Goal: Information Seeking & Learning: Understand process/instructions

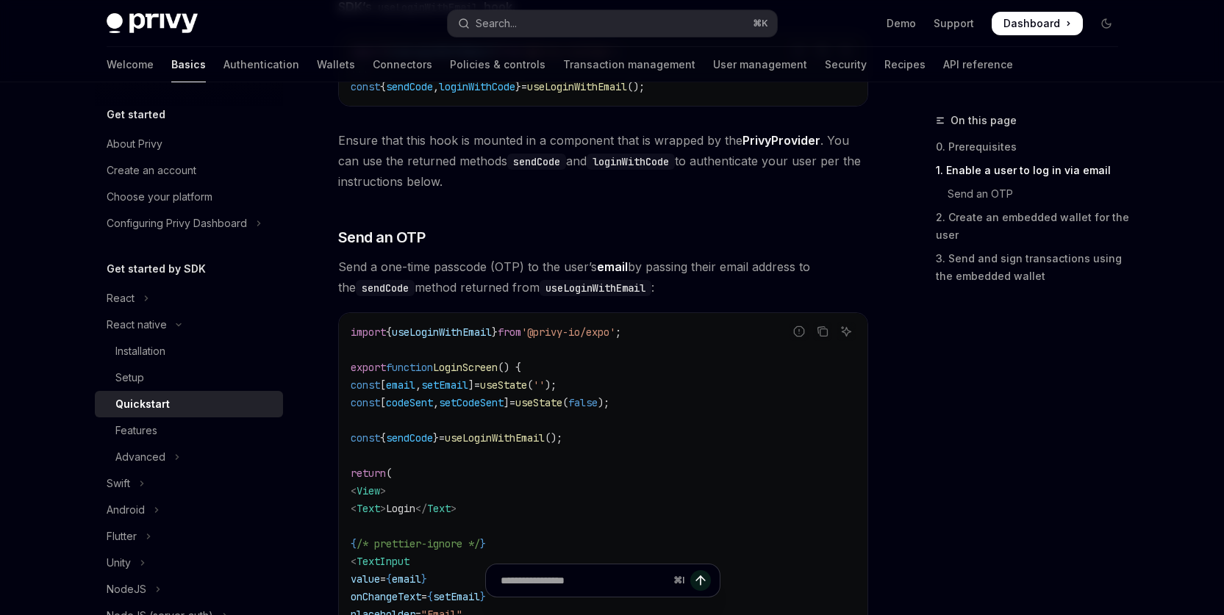
scroll to position [136, 0]
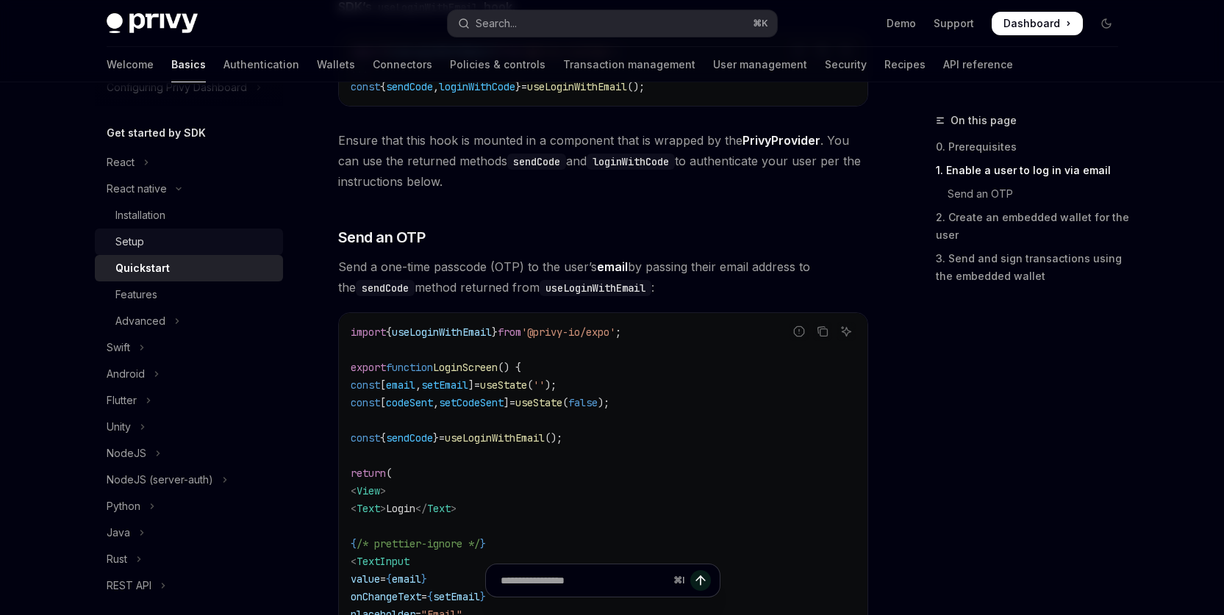
click at [121, 244] on div "Setup" at bounding box center [129, 242] width 29 height 18
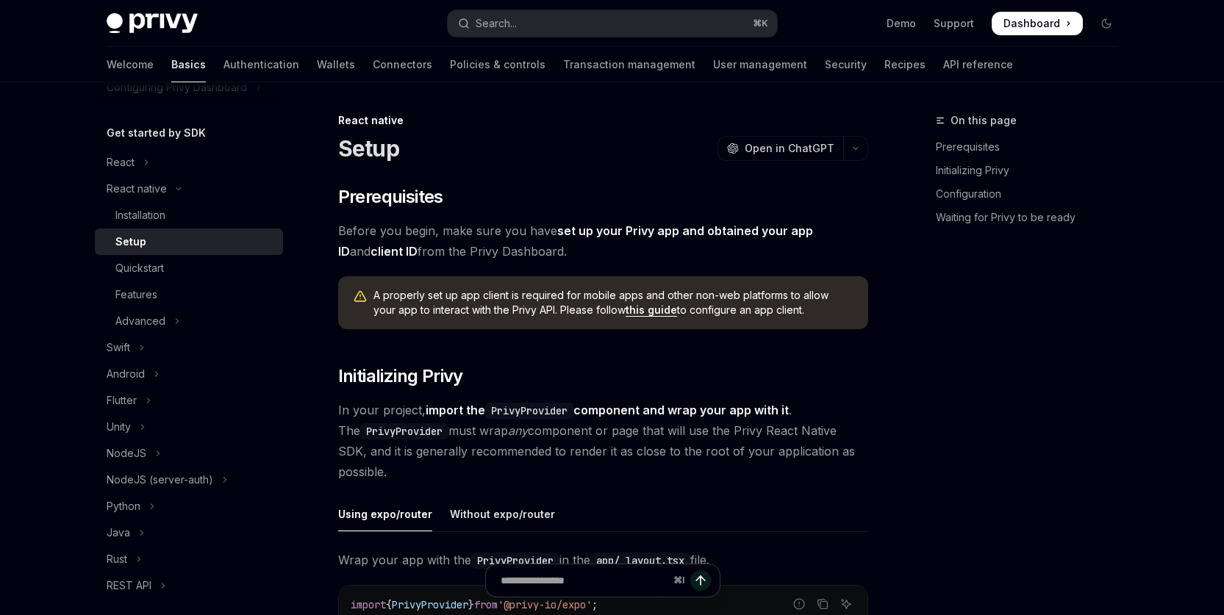
type textarea "*"
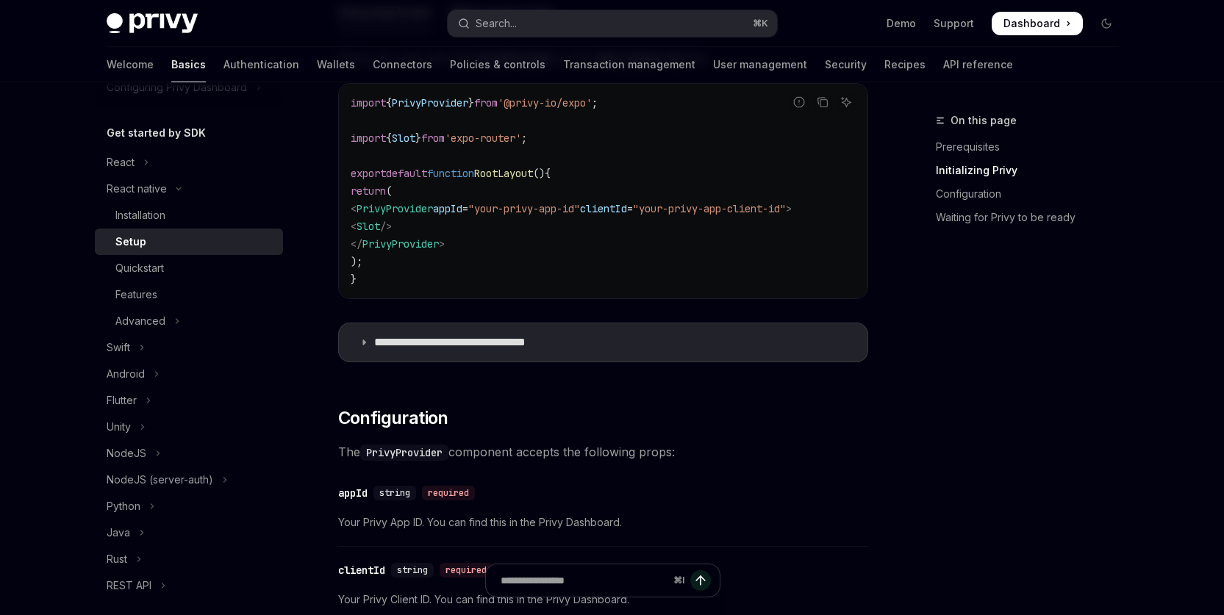
scroll to position [643, 0]
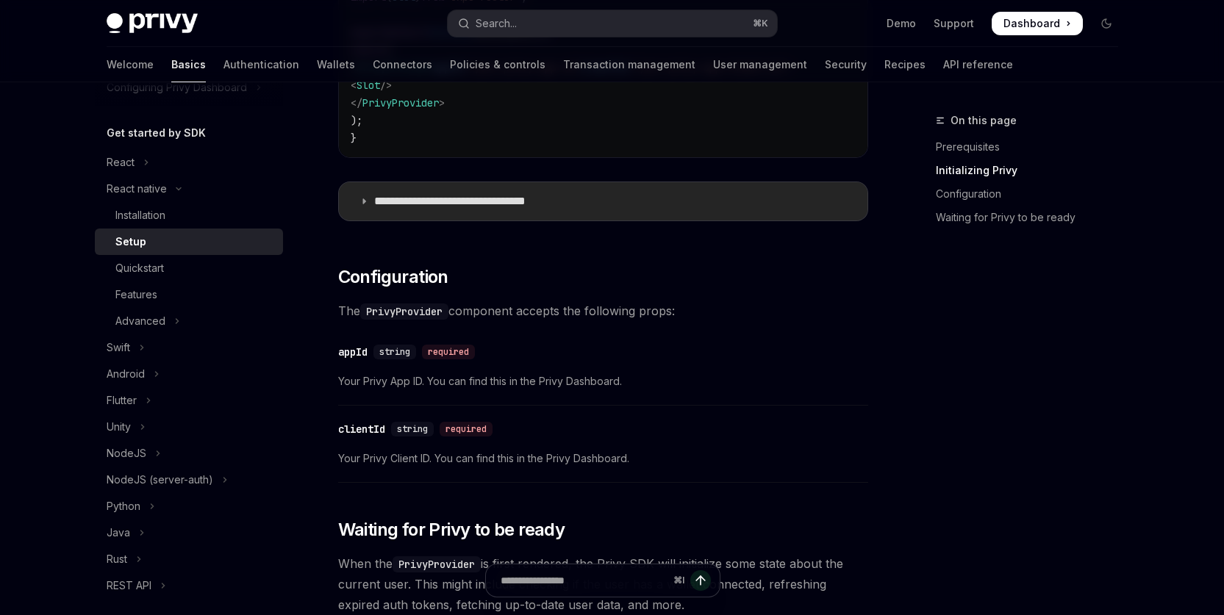
click at [522, 215] on summary "**********" at bounding box center [603, 201] width 528 height 38
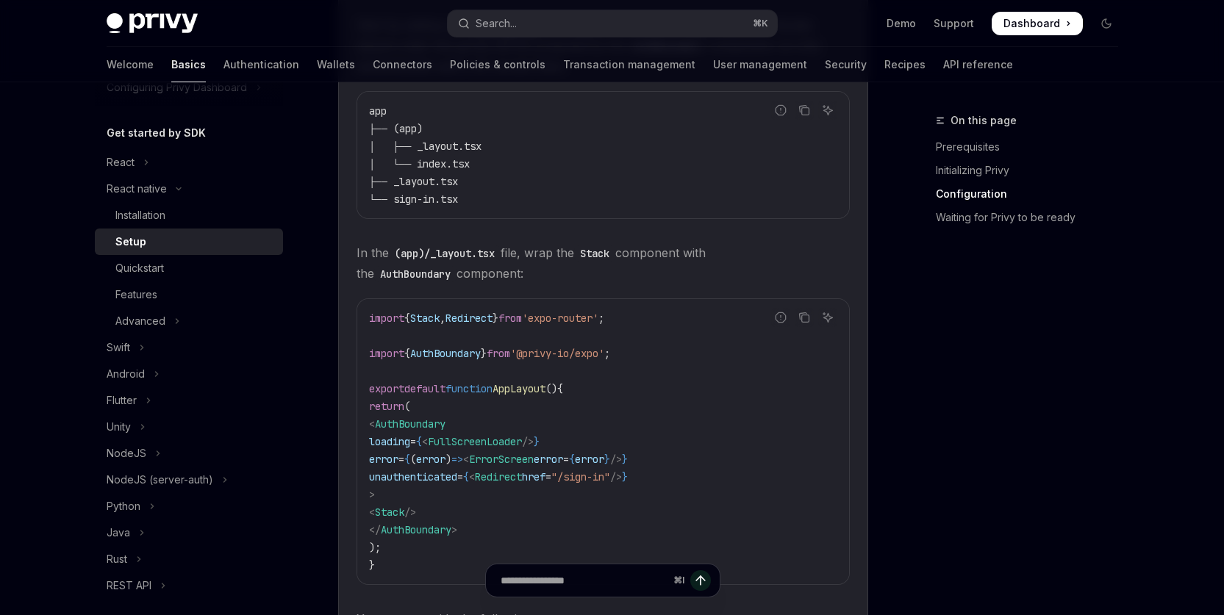
scroll to position [822, 0]
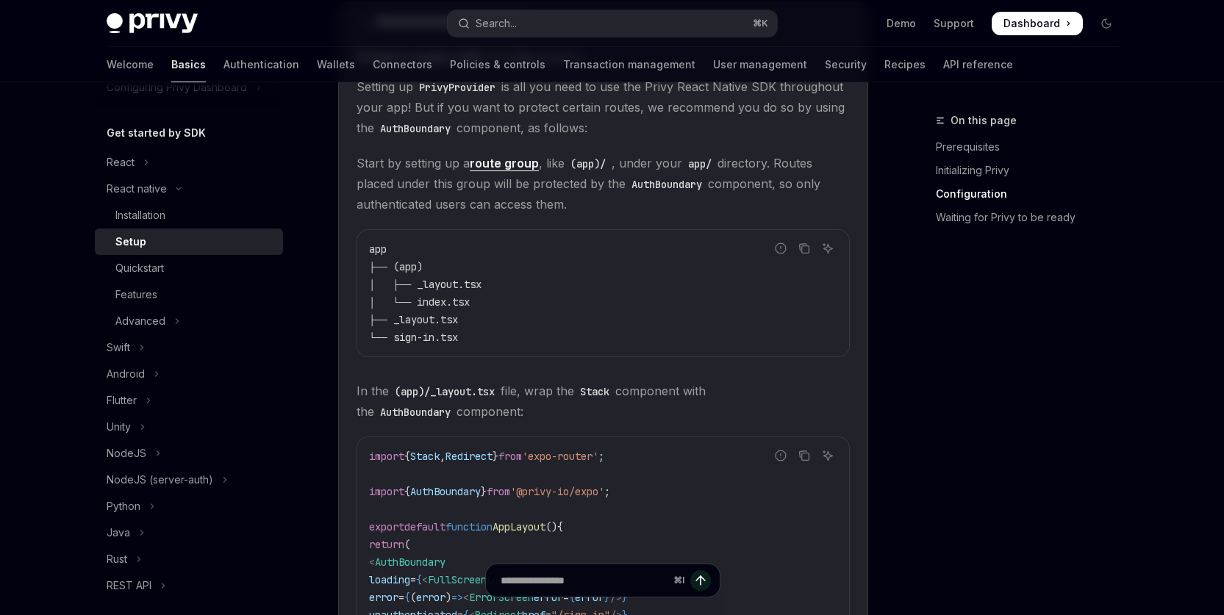
click at [724, 293] on code "app ├── (app) │ ├── _layout.tsx │ └── index.tsx ├── _layout.tsx └── sign-in.tsx" at bounding box center [603, 293] width 468 height 106
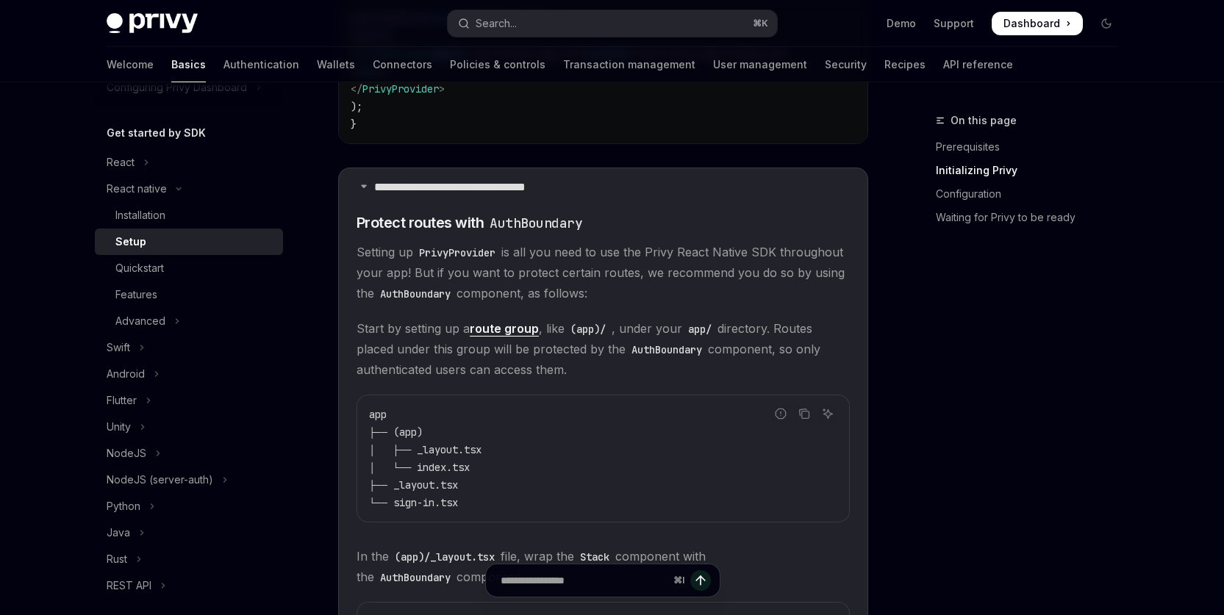
scroll to position [595, 0]
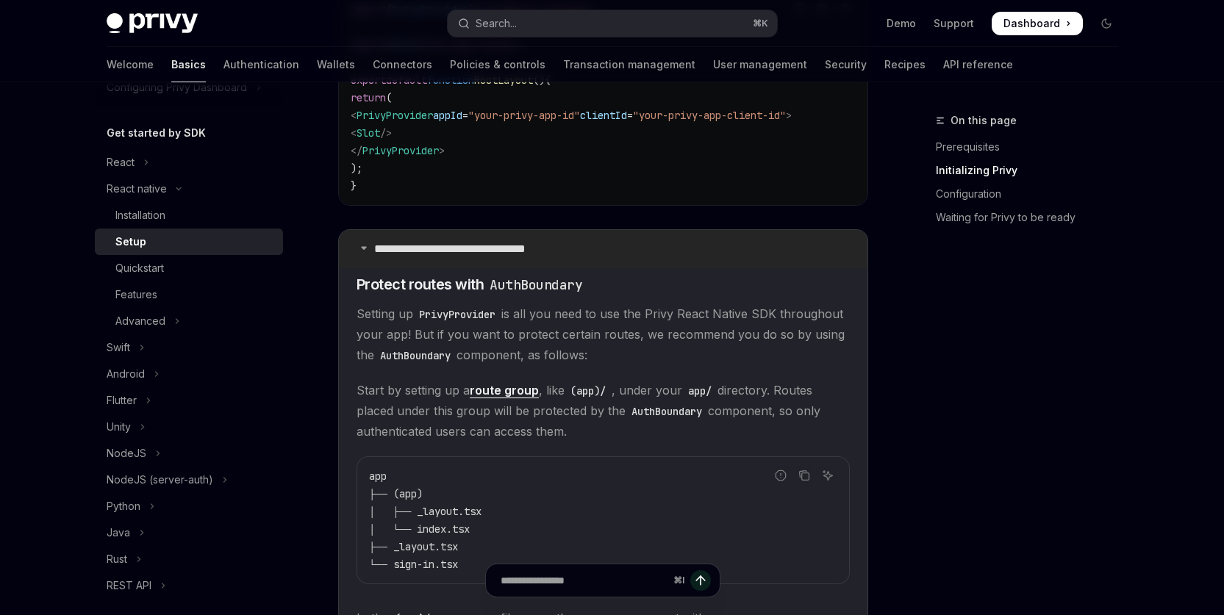
click at [364, 252] on icon at bounding box center [363, 247] width 9 height 9
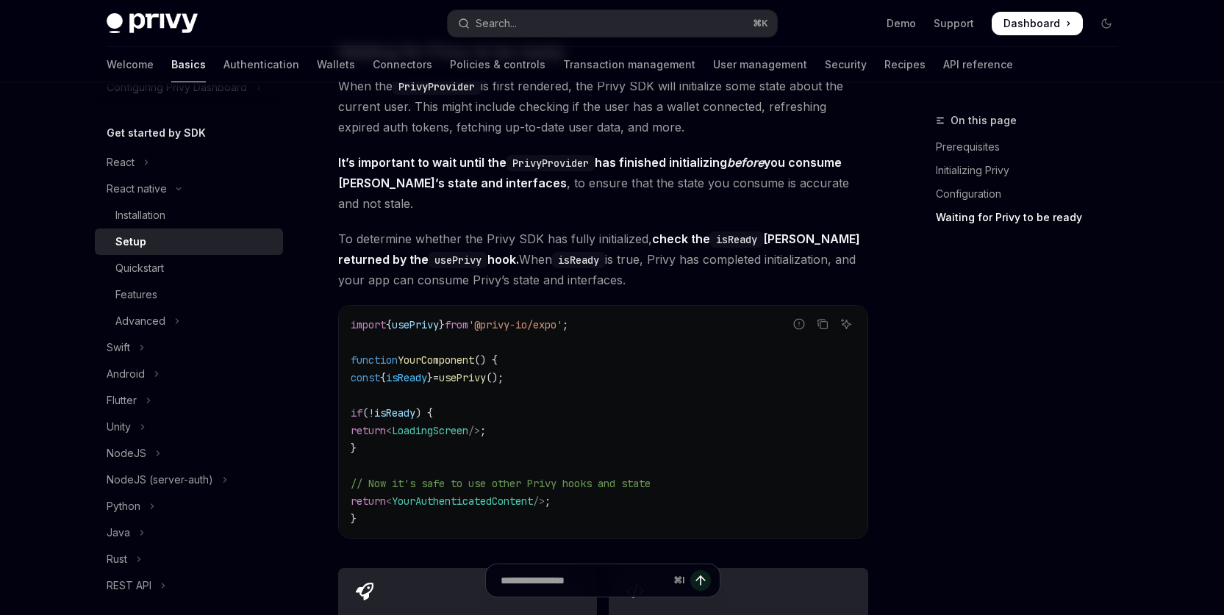
scroll to position [1118, 0]
drag, startPoint x: 615, startPoint y: 365, endPoint x: 672, endPoint y: 370, distance: 56.9
click at [617, 365] on code "import { usePrivy } from '@privy-io/expo' ; function YourComponent () { const {…" at bounding box center [603, 425] width 505 height 212
click at [688, 372] on code "import { usePrivy } from '@privy-io/expo' ; function YourComponent () { const {…" at bounding box center [603, 425] width 505 height 212
click at [684, 398] on code "import { usePrivy } from '@privy-io/expo' ; function YourComponent () { const {…" at bounding box center [603, 425] width 505 height 212
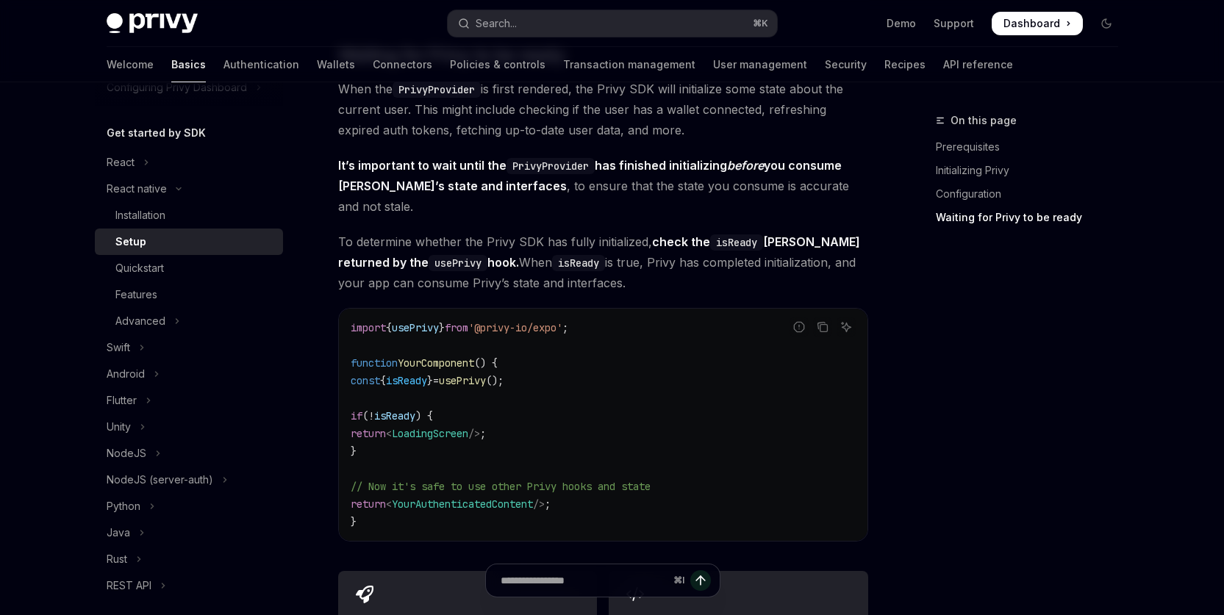
click at [747, 406] on code "import { usePrivy } from '@privy-io/expo' ; function YourComponent () { const {…" at bounding box center [603, 425] width 505 height 212
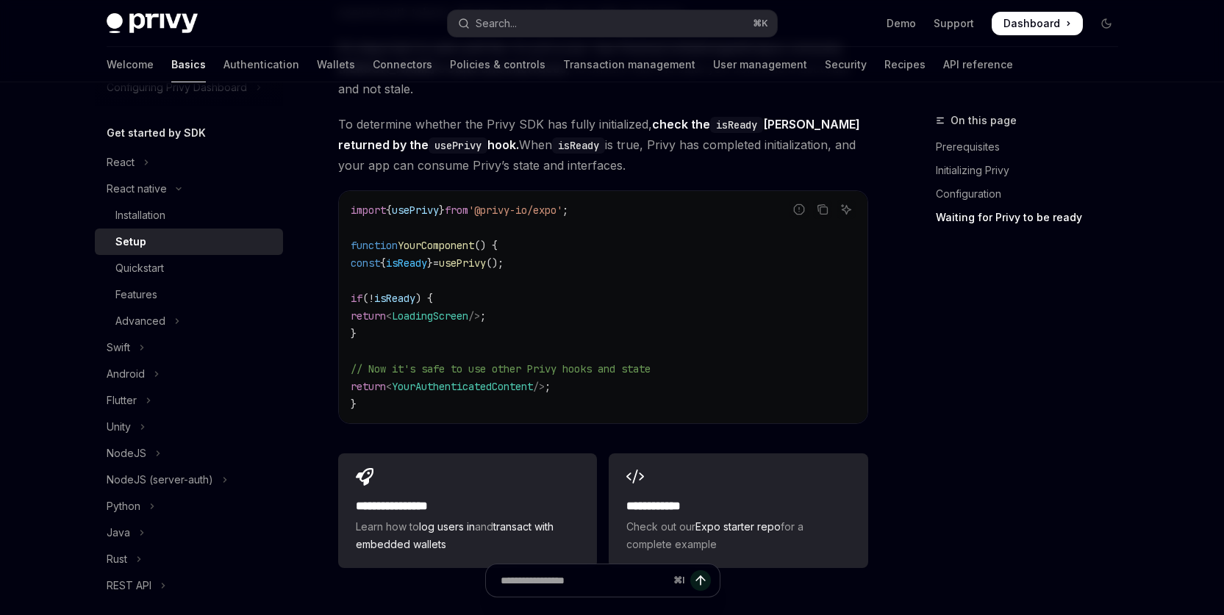
scroll to position [1207, 0]
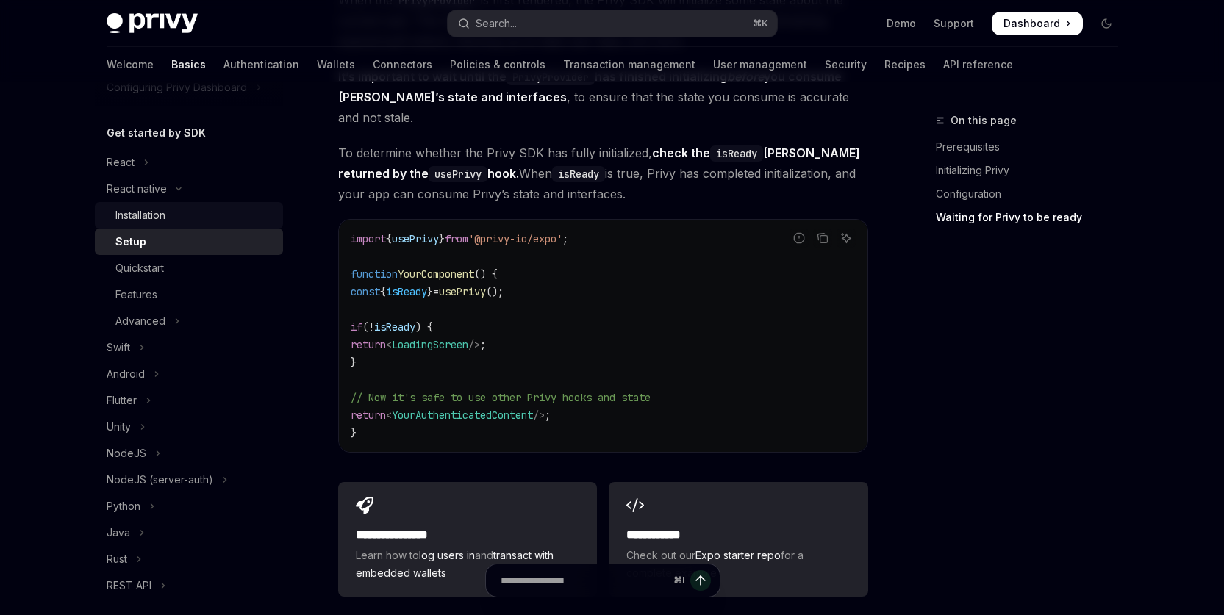
click at [147, 218] on div "Installation" at bounding box center [140, 216] width 50 height 18
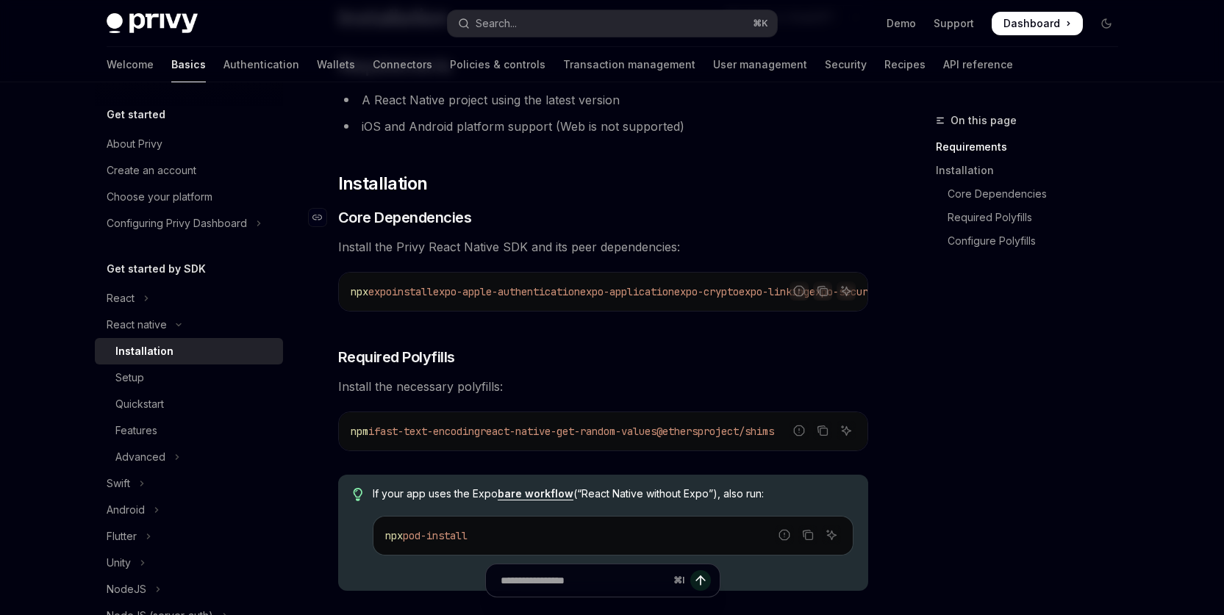
type textarea "*"
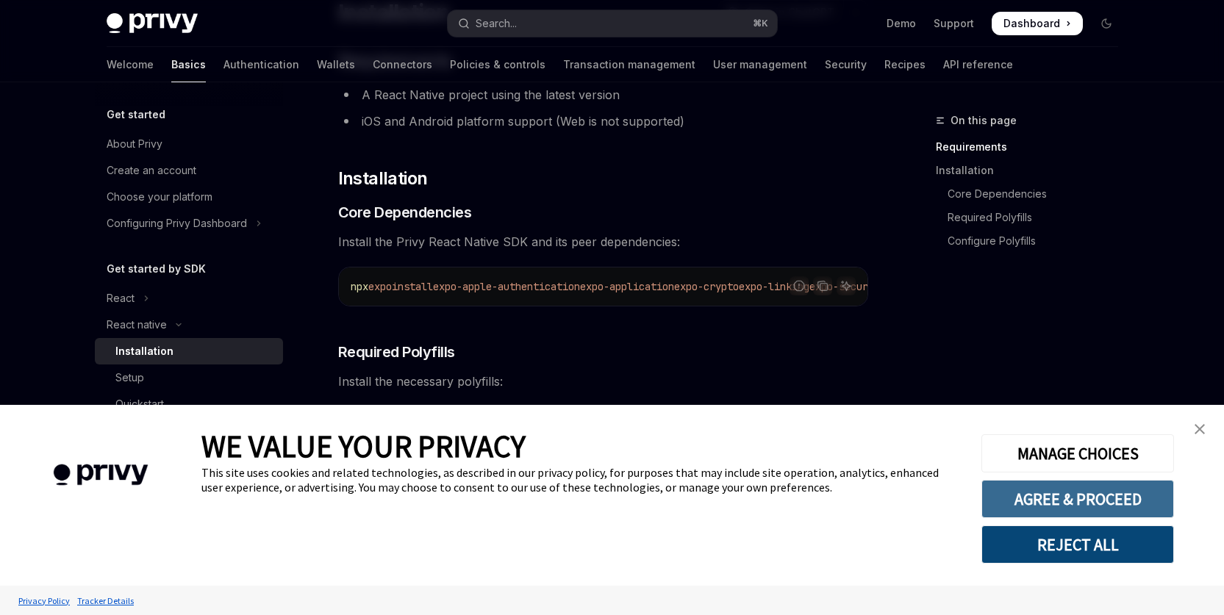
click at [1072, 500] on button "AGREE & PROCEED" at bounding box center [1077, 499] width 193 height 38
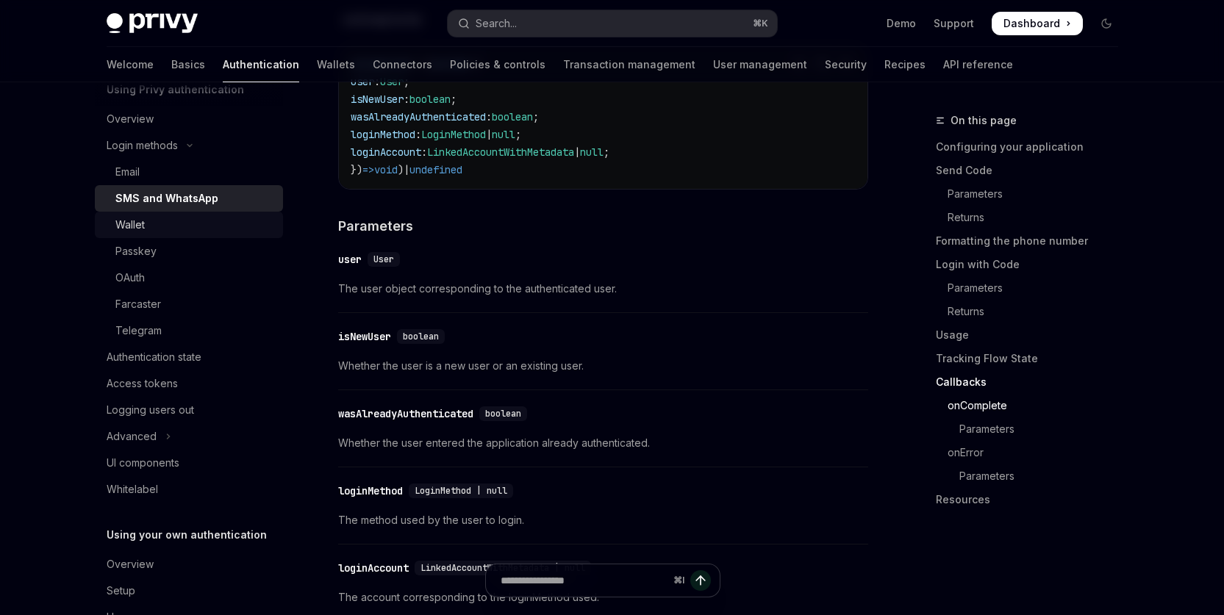
scroll to position [86, 0]
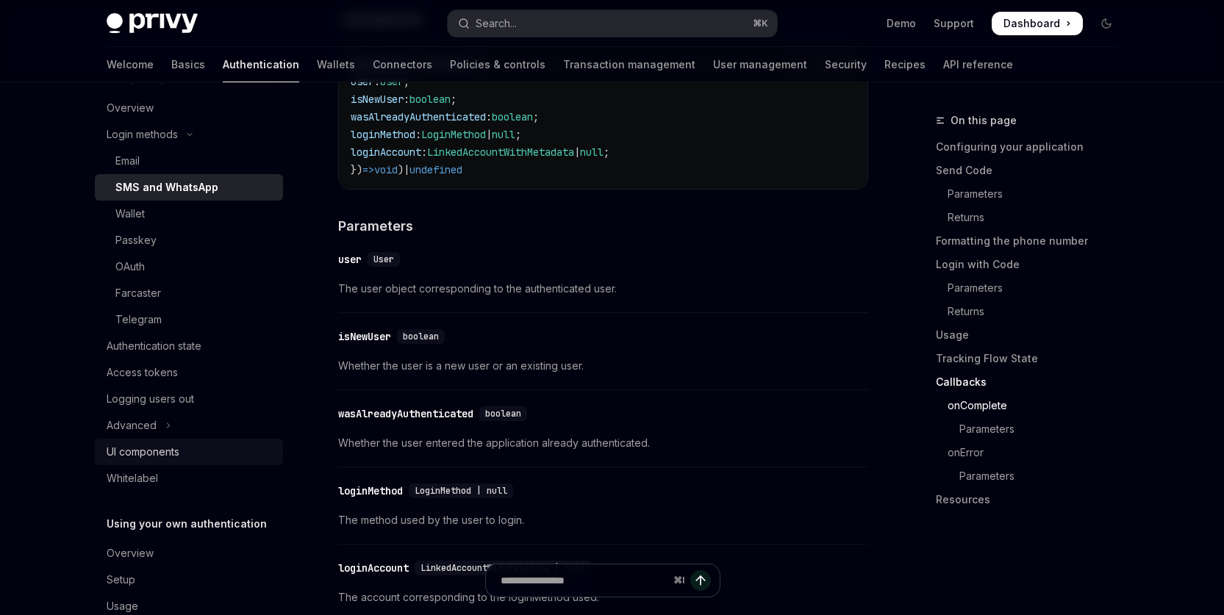
click at [141, 451] on div "UI components" at bounding box center [143, 452] width 73 height 18
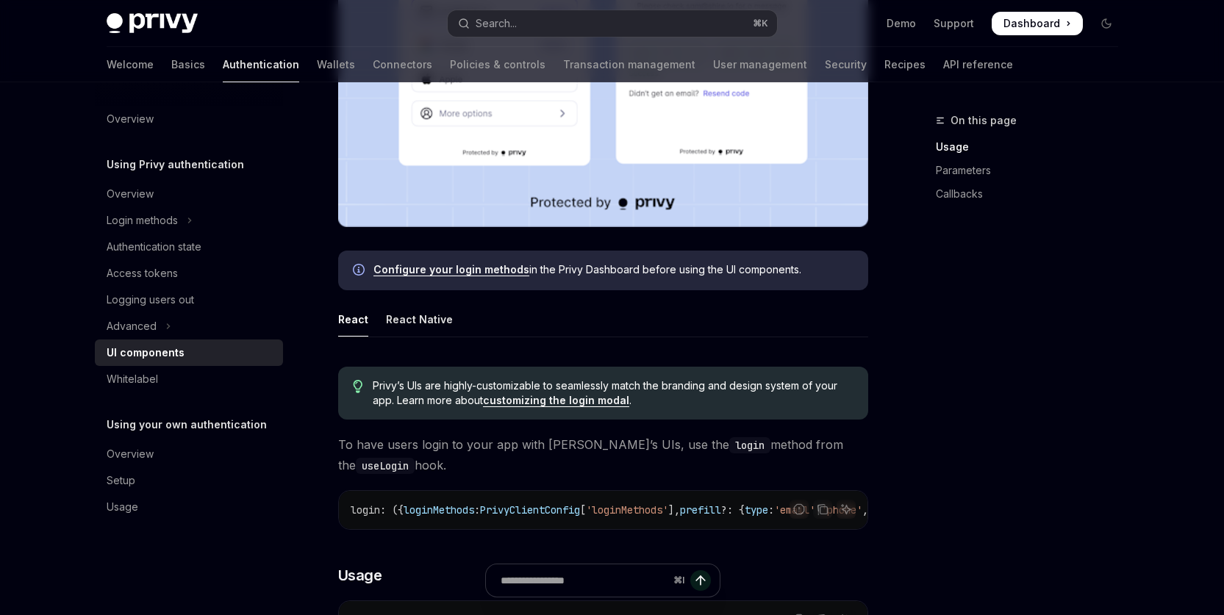
scroll to position [527, 0]
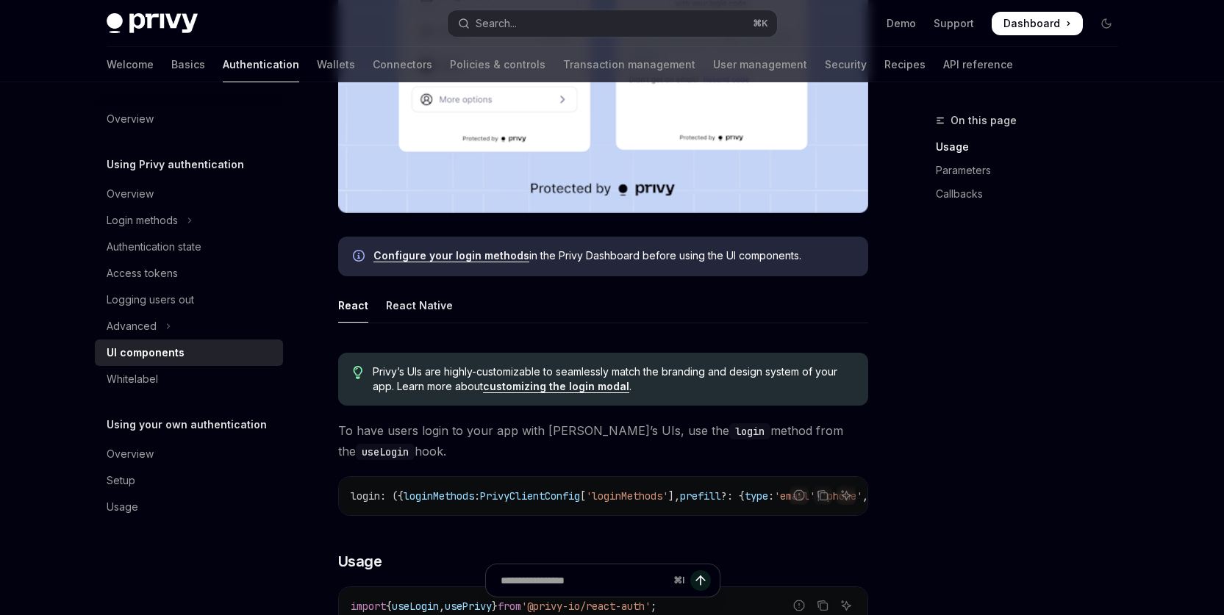
click at [1052, 401] on div "On this page Usage Parameters Callbacks" at bounding box center [1017, 363] width 223 height 503
click at [1085, 417] on div "On this page Usage Parameters Callbacks" at bounding box center [1017, 363] width 223 height 503
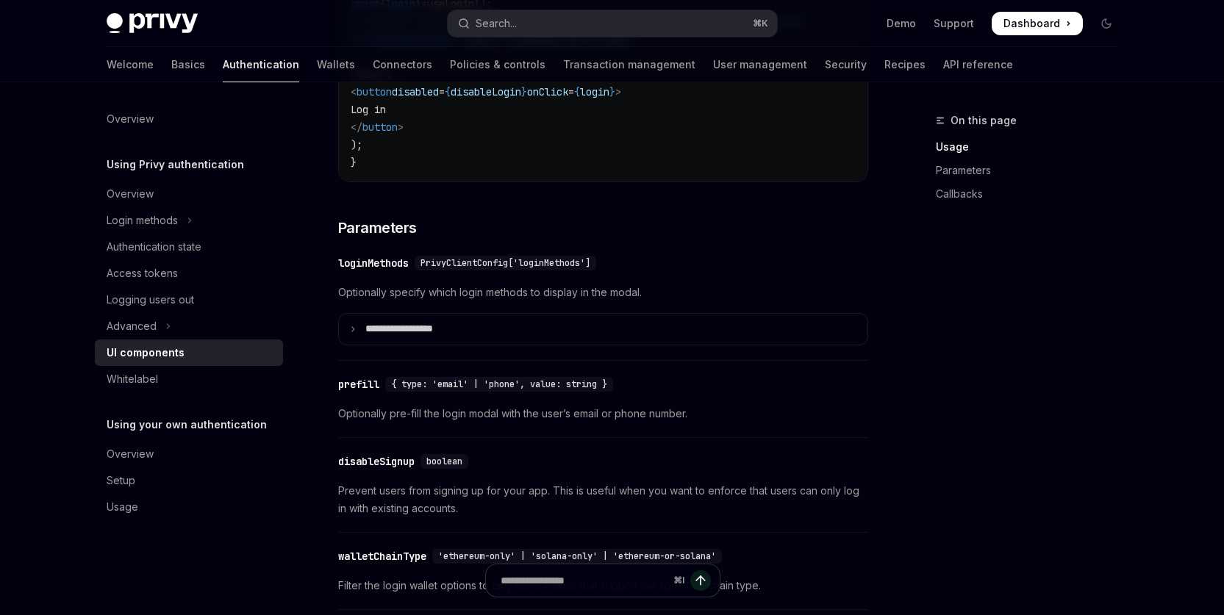
scroll to position [1241, 0]
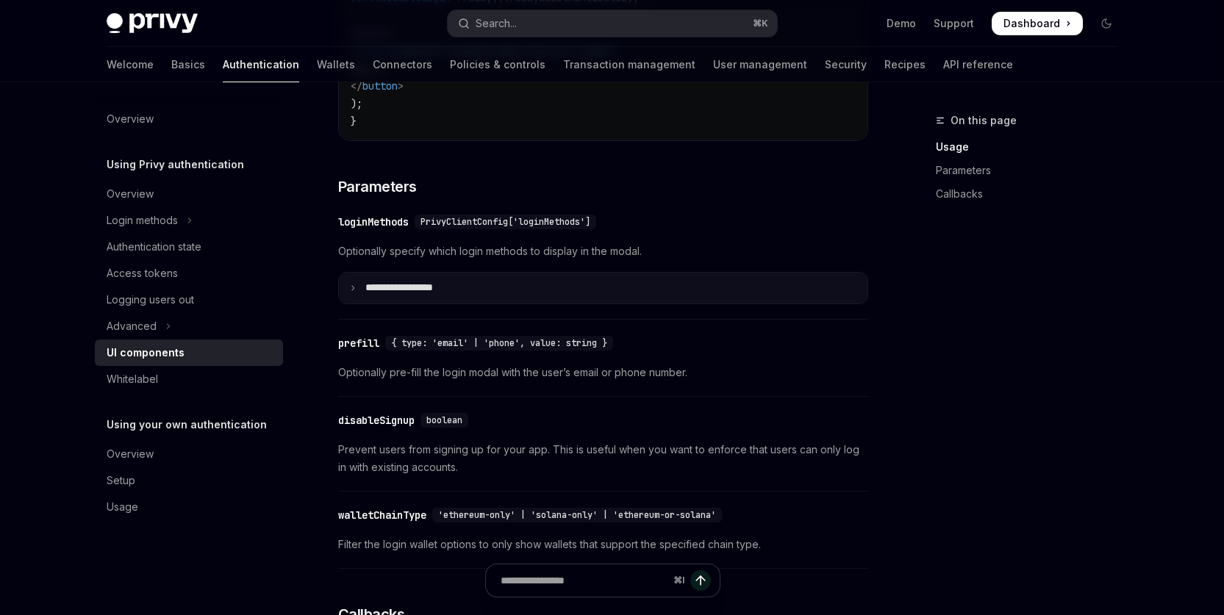
drag, startPoint x: 426, startPoint y: 288, endPoint x: 536, endPoint y: 314, distance: 112.5
click at [427, 289] on summary "**********" at bounding box center [603, 288] width 528 height 31
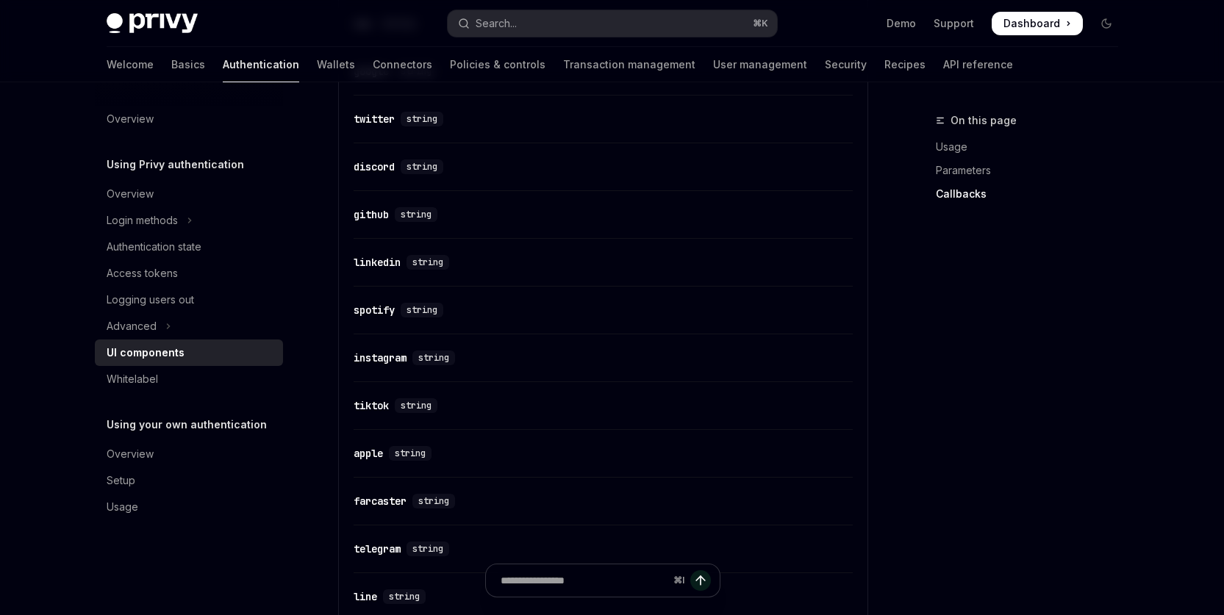
scroll to position [1920, 0]
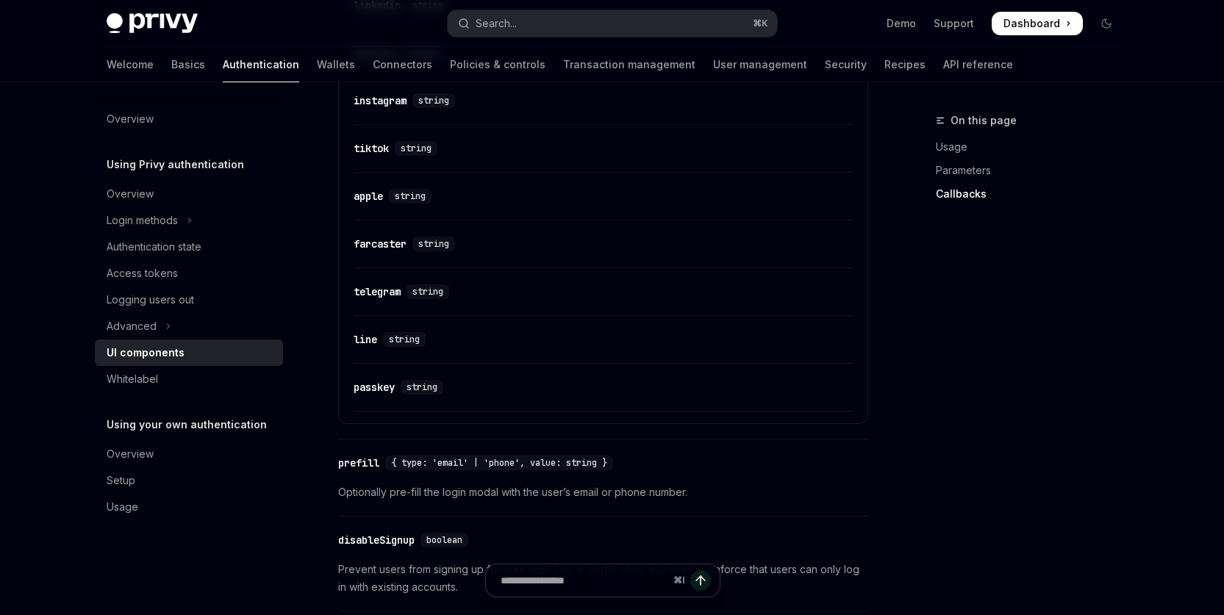
click at [153, 348] on div "UI components" at bounding box center [146, 353] width 78 height 18
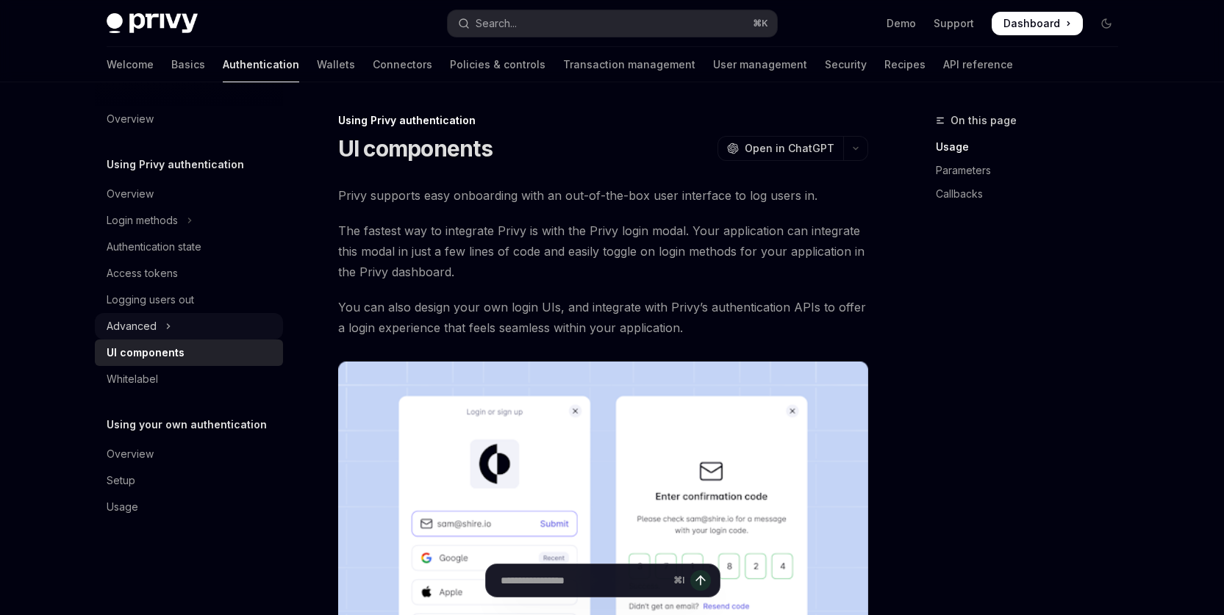
click at [134, 320] on div "Advanced" at bounding box center [132, 326] width 50 height 18
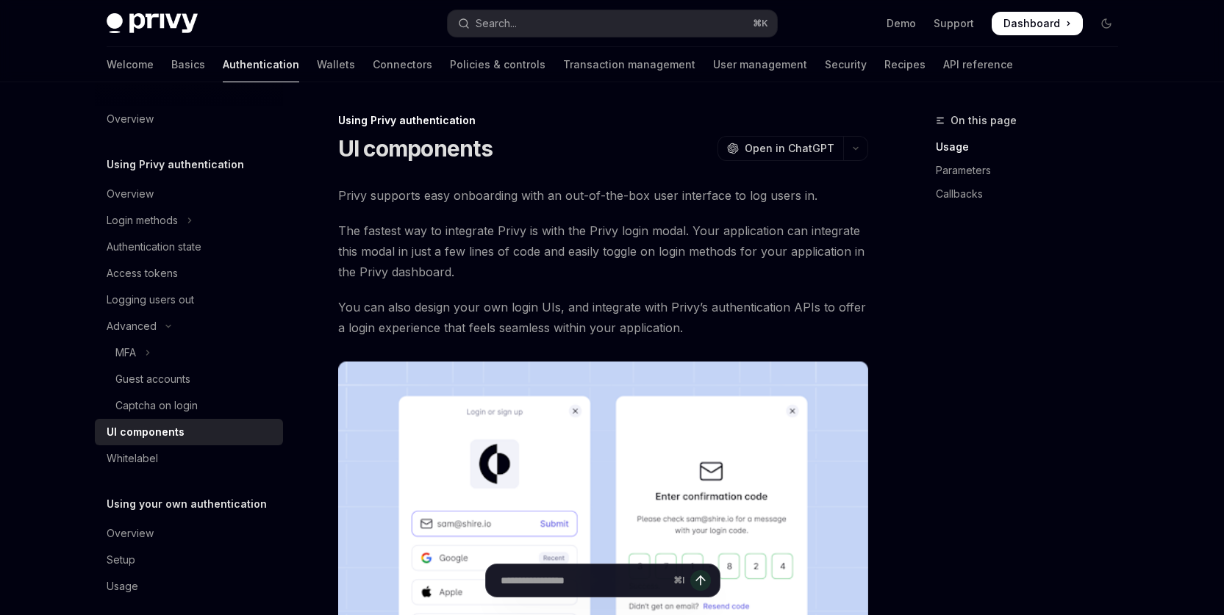
drag, startPoint x: 954, startPoint y: 459, endPoint x: 840, endPoint y: 445, distance: 114.8
click at [952, 459] on div "On this page Usage Parameters Callbacks" at bounding box center [1017, 363] width 223 height 503
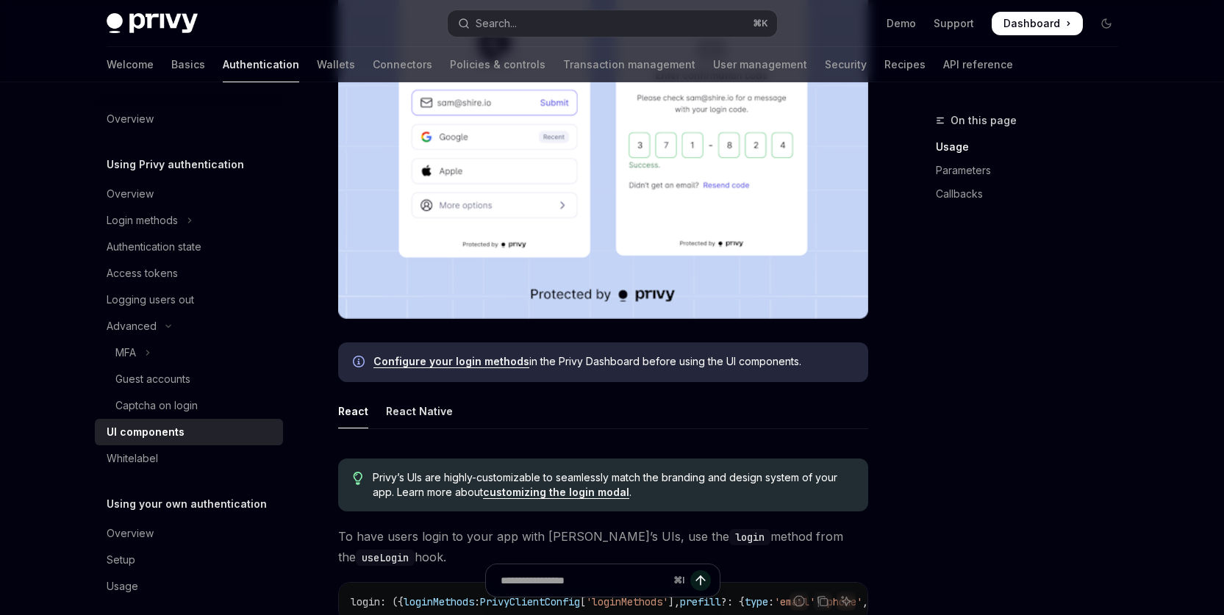
scroll to position [427, 0]
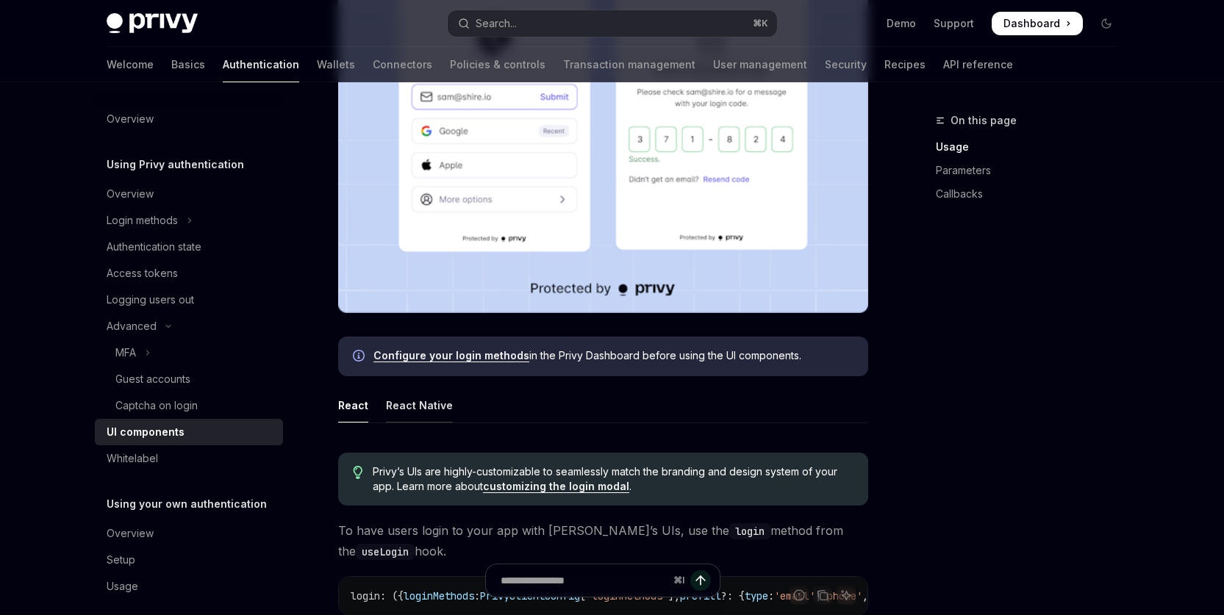
click at [414, 415] on div "React Native" at bounding box center [419, 405] width 67 height 35
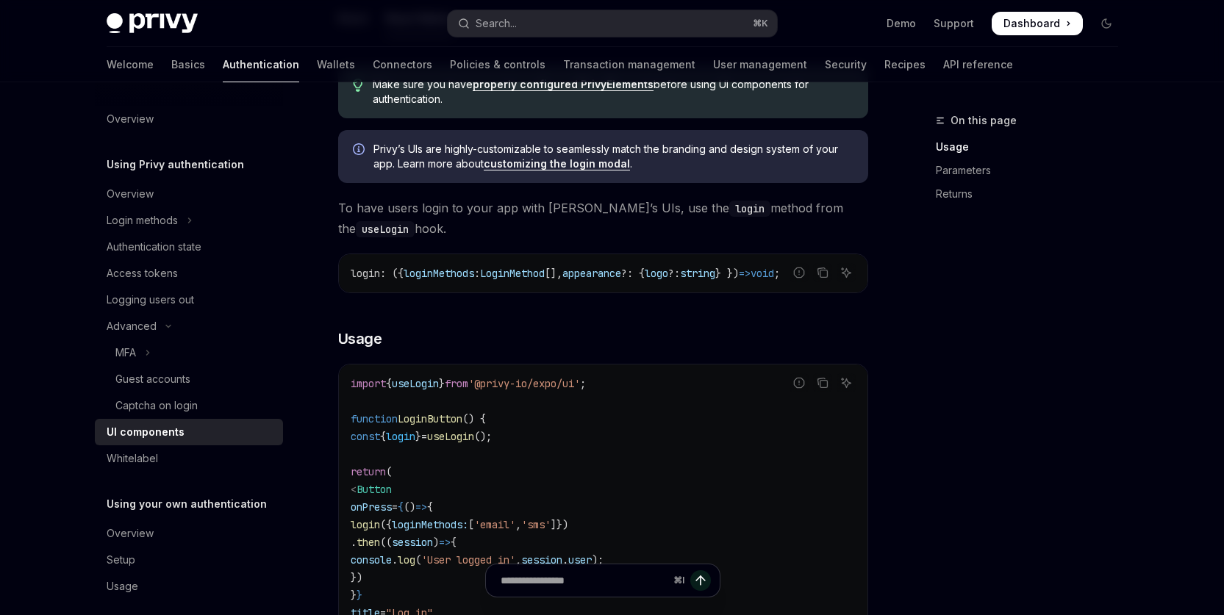
scroll to position [676, 0]
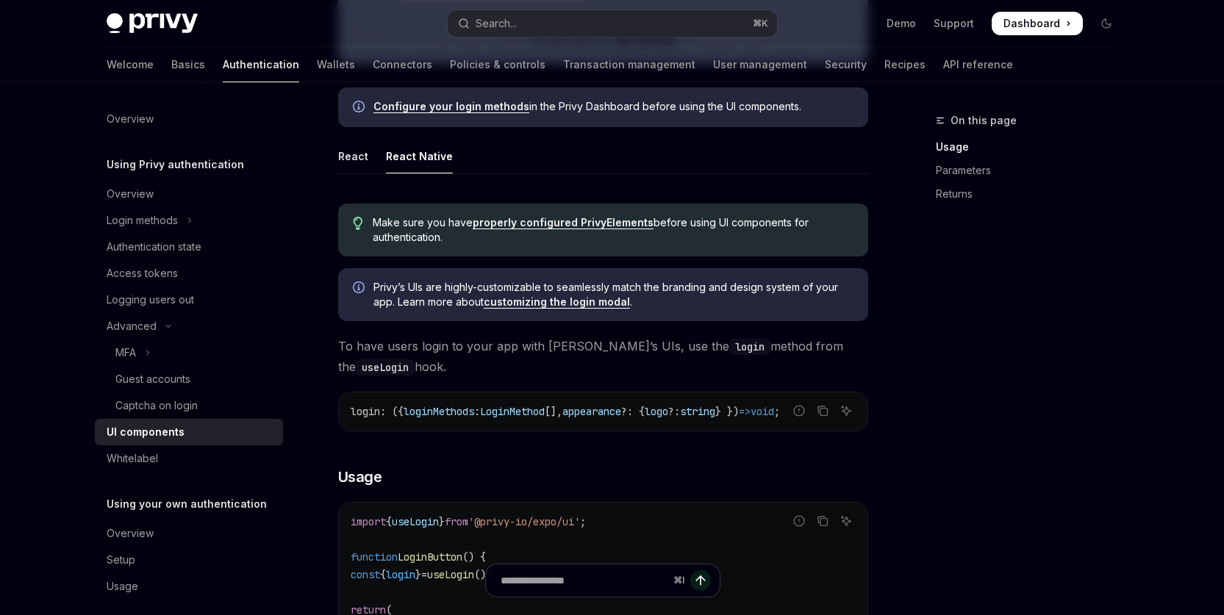
click at [557, 297] on link "customizing the login modal" at bounding box center [557, 301] width 146 height 13
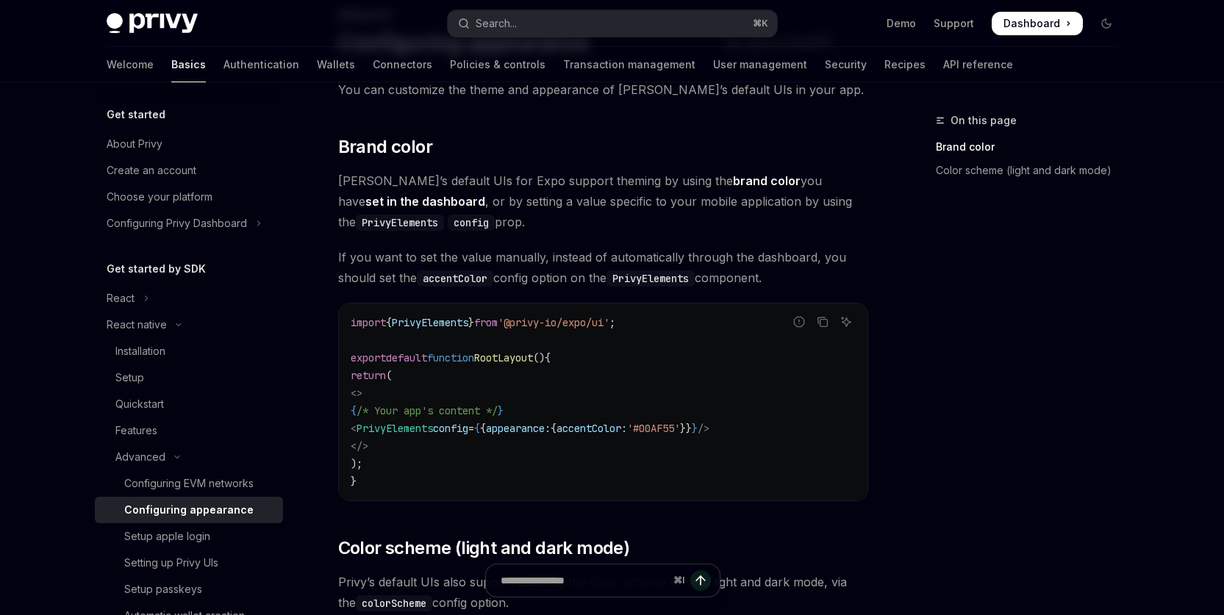
scroll to position [136, 0]
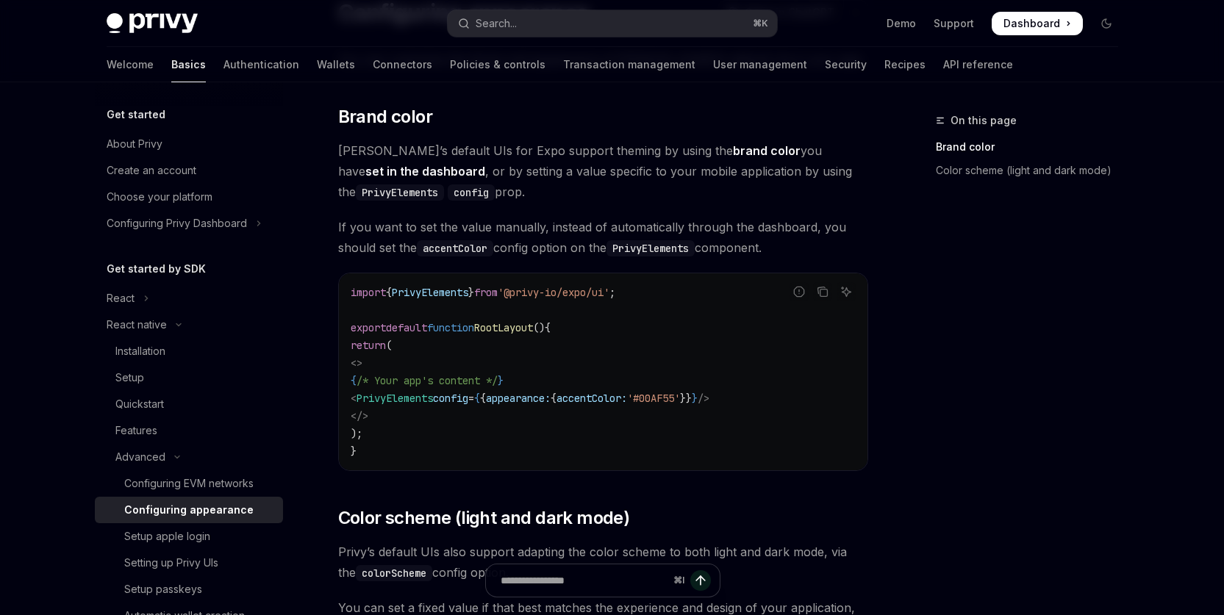
click at [735, 369] on code "import { PrivyElements } from '@privy-io/expo/ui' ; export default function Roo…" at bounding box center [603, 372] width 505 height 176
click at [657, 338] on code "import { PrivyElements } from '@privy-io/expo/ui' ; export default function Roo…" at bounding box center [603, 372] width 505 height 176
click at [725, 345] on code "import { PrivyElements } from '@privy-io/expo/ui' ; export default function Roo…" at bounding box center [603, 372] width 505 height 176
click at [722, 345] on code "import { PrivyElements } from '@privy-io/expo/ui' ; export default function Roo…" at bounding box center [603, 372] width 505 height 176
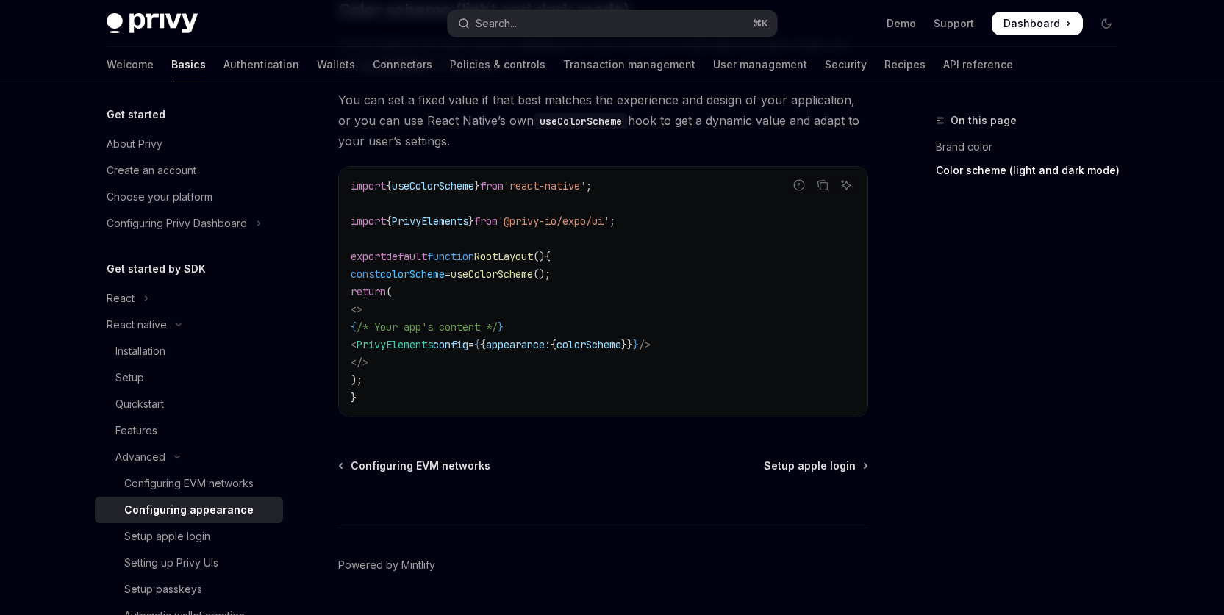
scroll to position [684, 0]
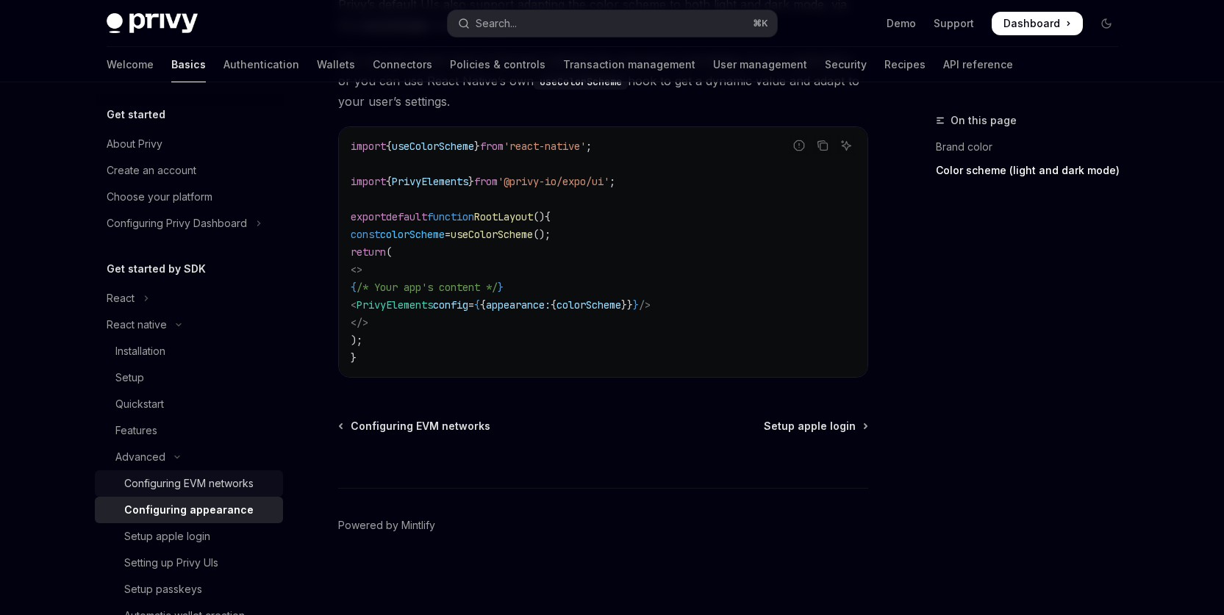
click at [171, 485] on div "Configuring EVM networks" at bounding box center [188, 484] width 129 height 18
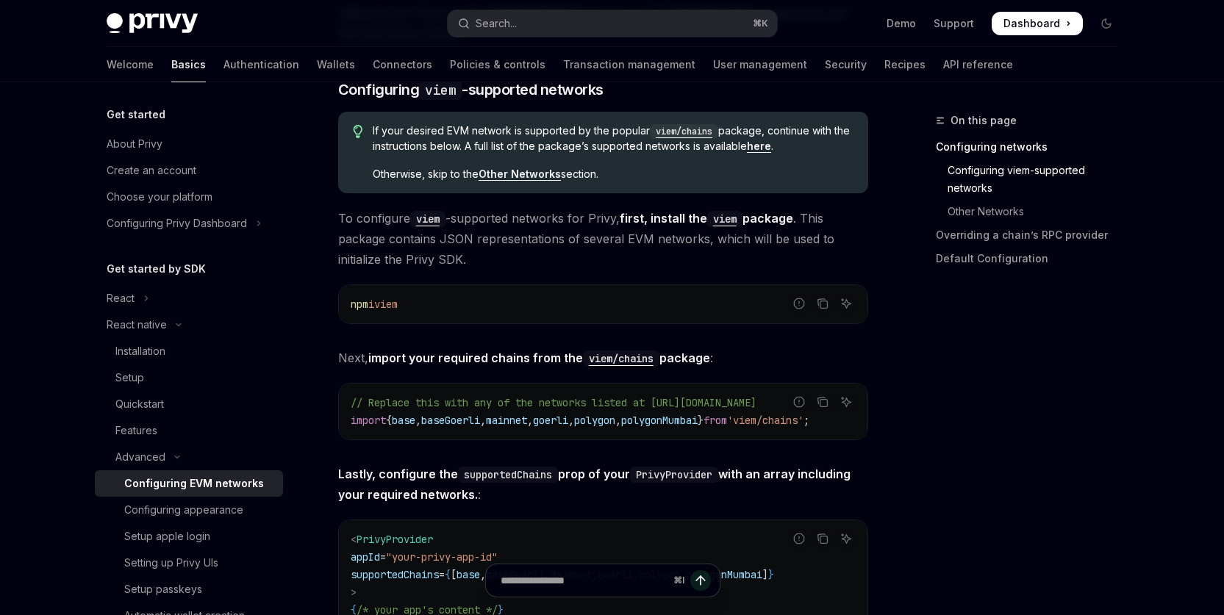
scroll to position [341, 0]
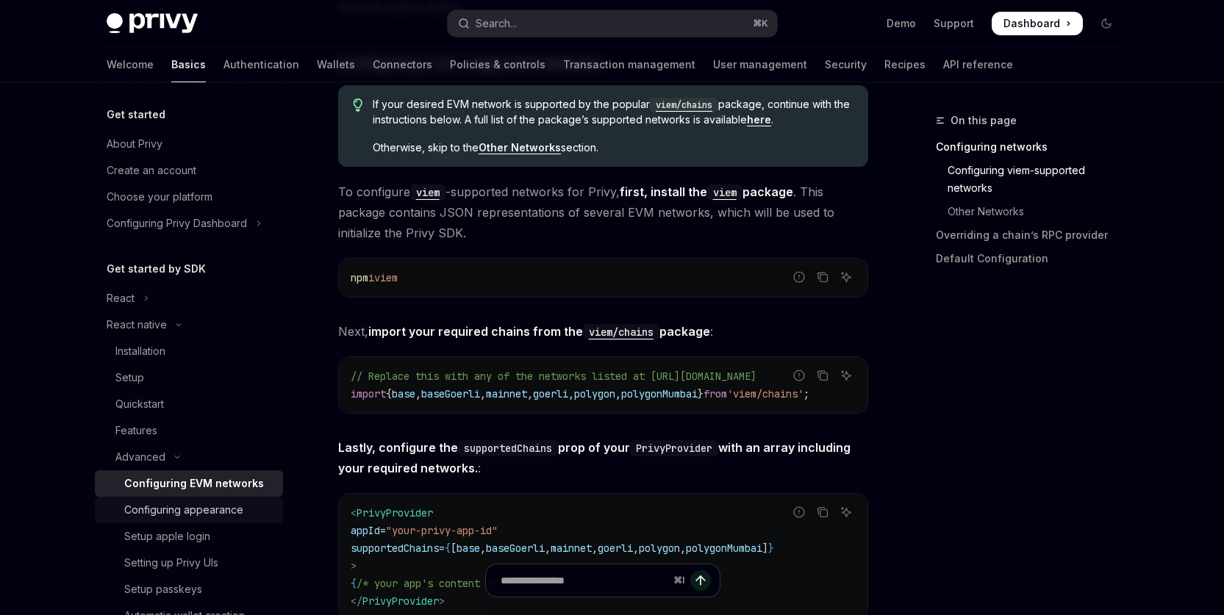
click at [180, 501] on link "Configuring appearance" at bounding box center [189, 510] width 188 height 26
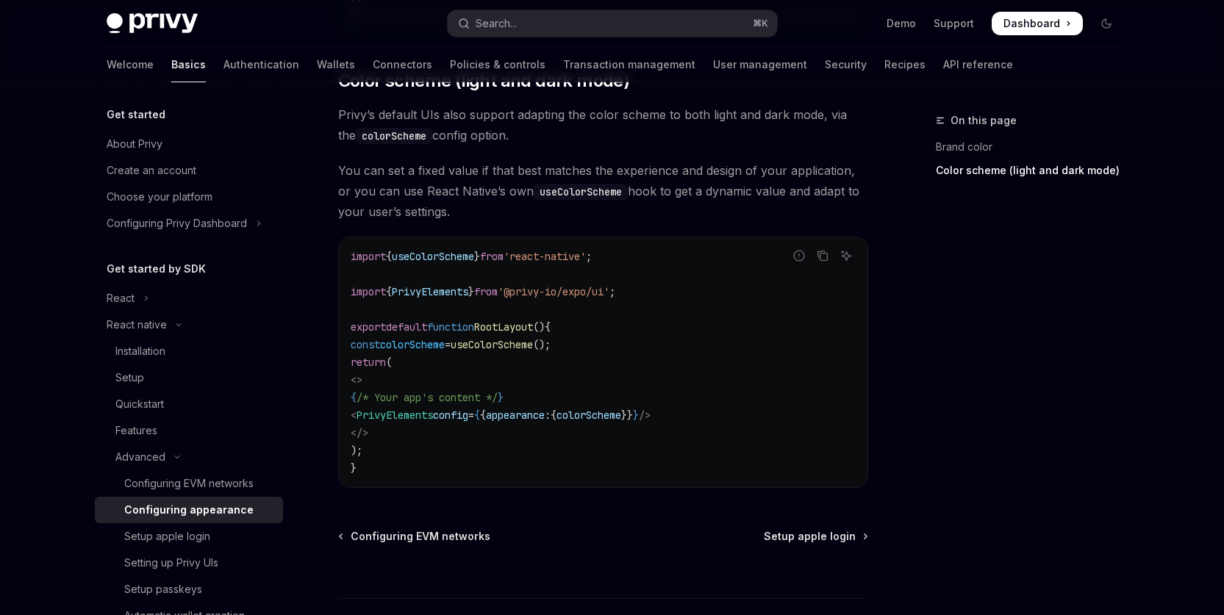
scroll to position [545, 0]
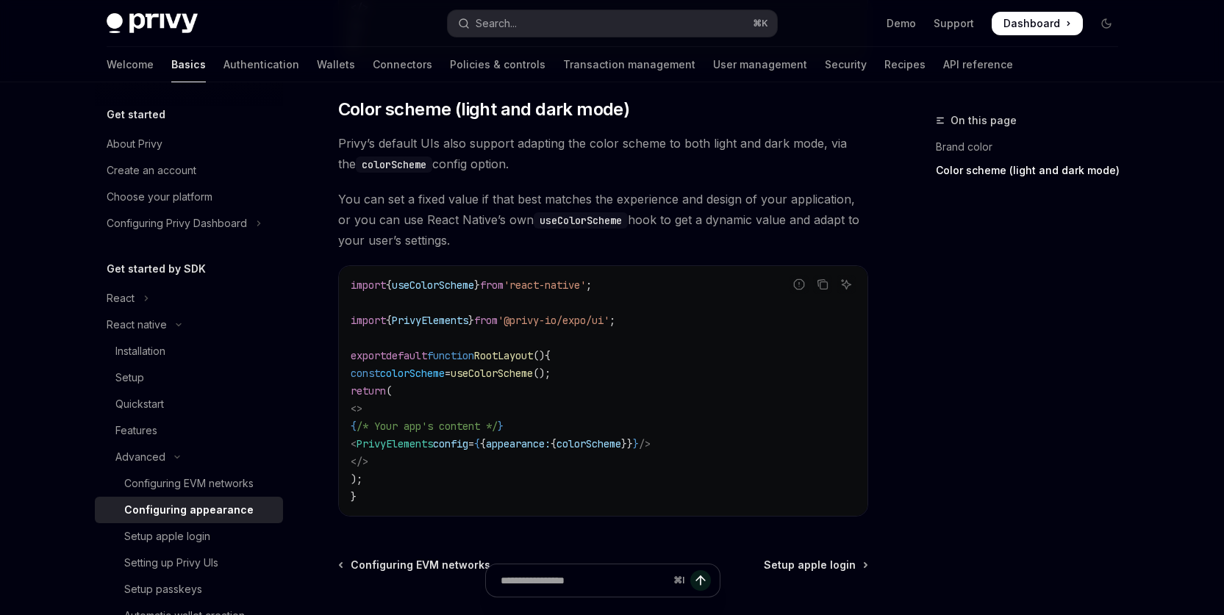
click at [674, 370] on code "import { useColorScheme } from 'react-native' ; import { PrivyElements } from '…" at bounding box center [603, 390] width 505 height 229
click at [437, 280] on span "useColorScheme" at bounding box center [433, 285] width 82 height 13
click at [635, 352] on code "import { useColorScheme } from 'react-native' ; import { PrivyElements } from '…" at bounding box center [603, 390] width 505 height 229
click at [418, 324] on span "PrivyElements" at bounding box center [430, 320] width 76 height 13
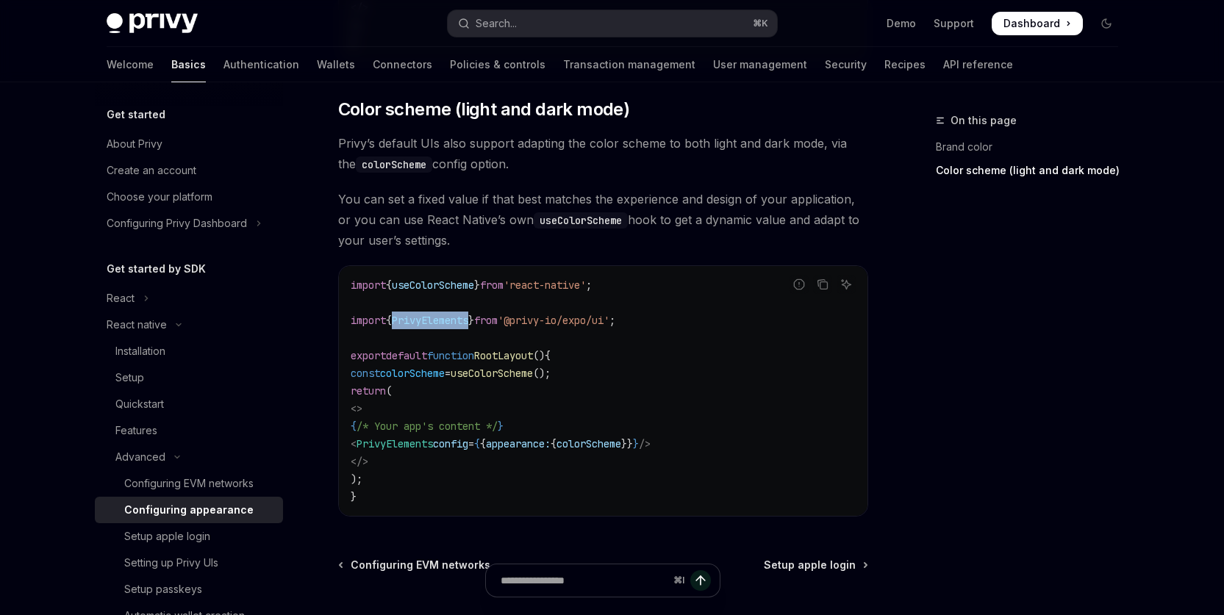
drag, startPoint x: 418, startPoint y: 324, endPoint x: 632, endPoint y: 370, distance: 218.7
click at [418, 324] on span "PrivyElements" at bounding box center [430, 320] width 76 height 13
click at [670, 377] on code "import { useColorScheme } from 'react-native' ; import { PrivyElements } from '…" at bounding box center [603, 390] width 505 height 229
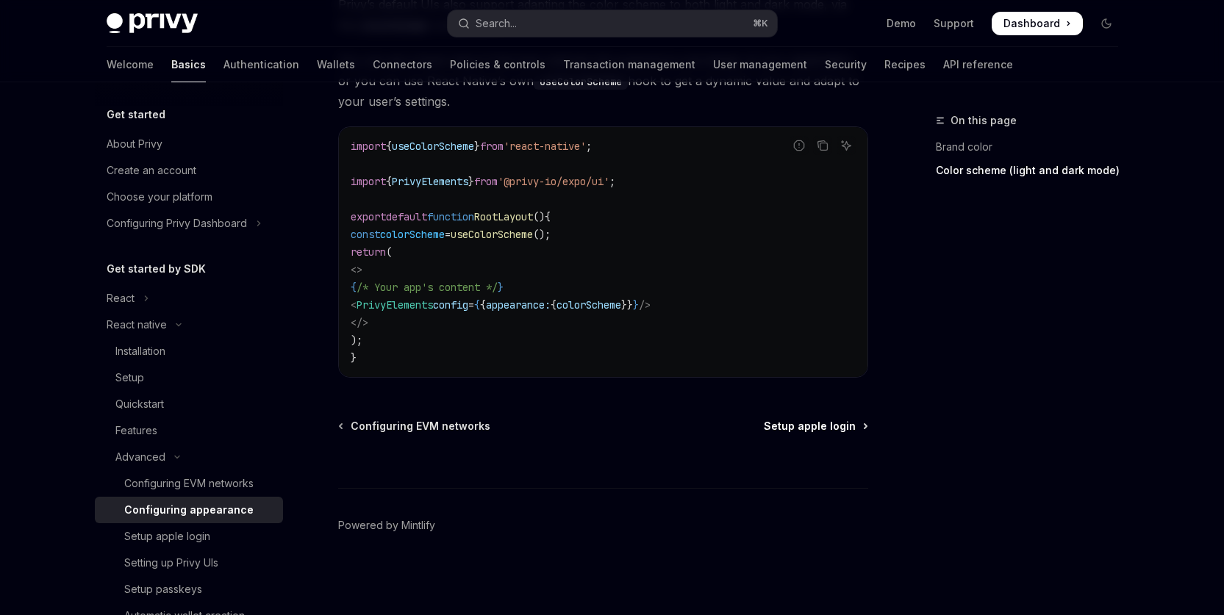
click at [810, 427] on span "Setup apple login" at bounding box center [810, 426] width 92 height 15
type textarea "*"
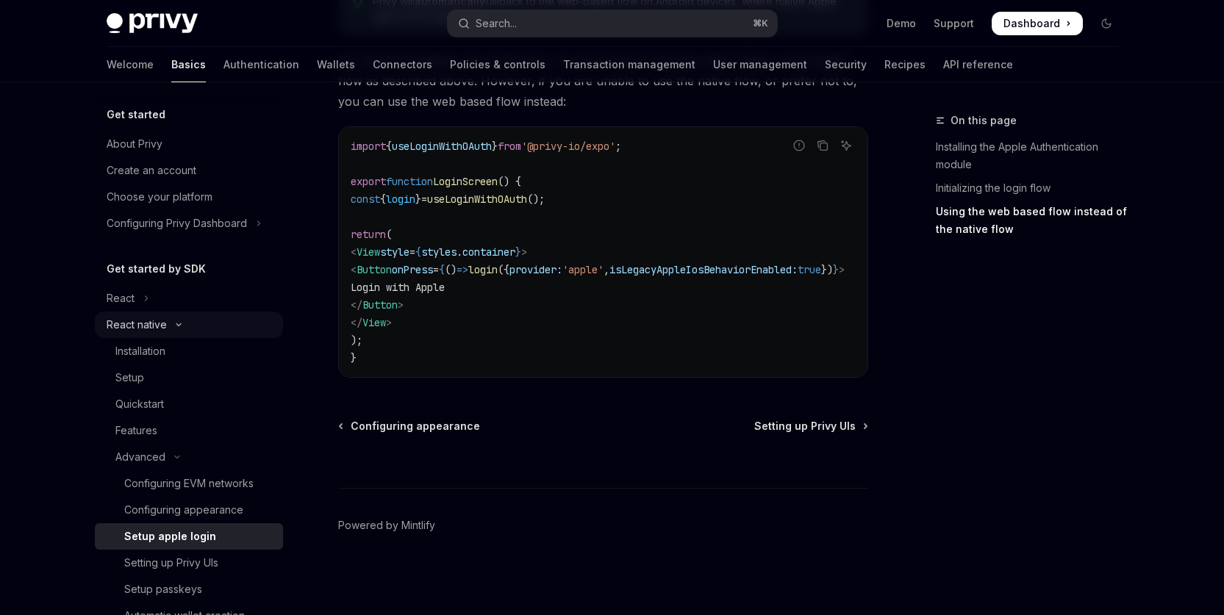
click at [190, 324] on button "React native" at bounding box center [189, 325] width 188 height 26
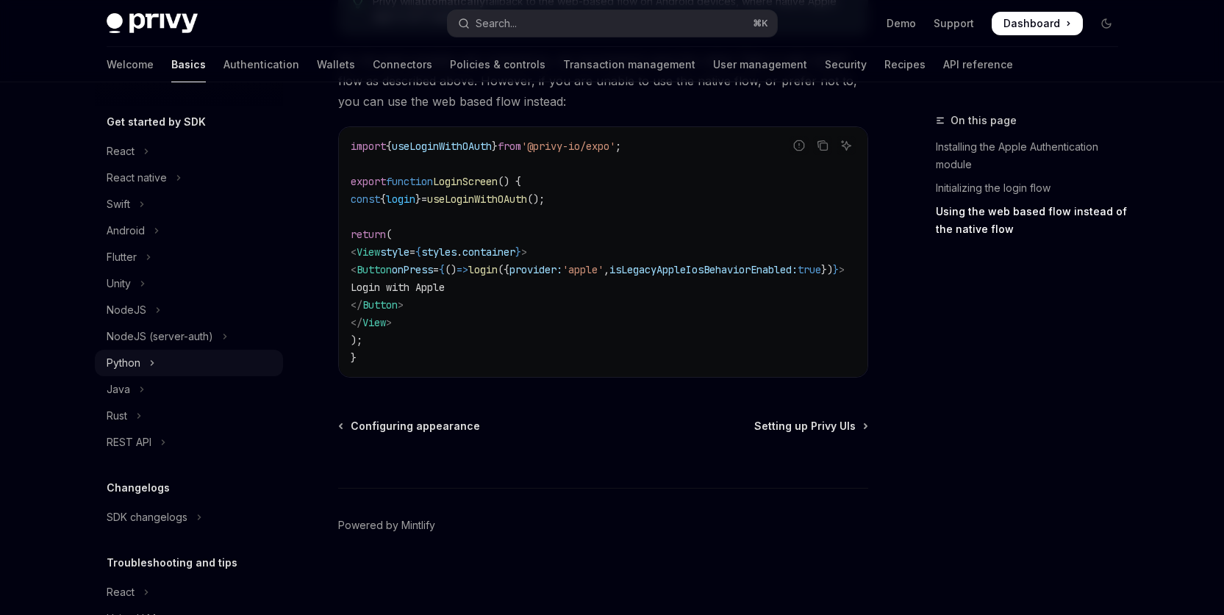
scroll to position [220, 0]
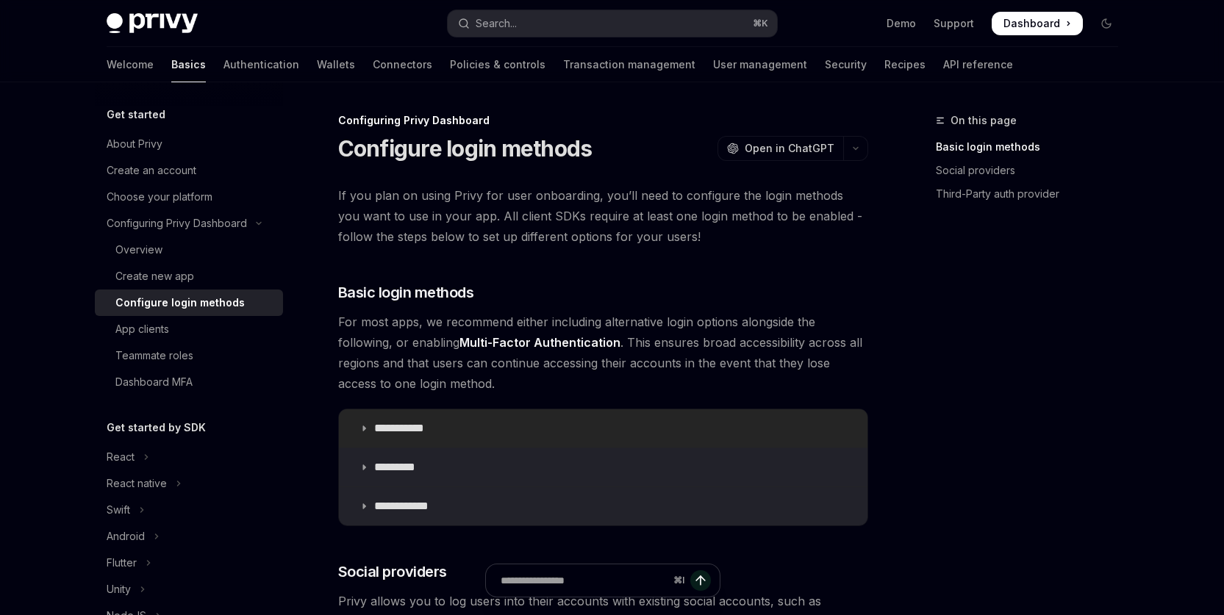
click at [361, 428] on icon at bounding box center [363, 428] width 9 height 9
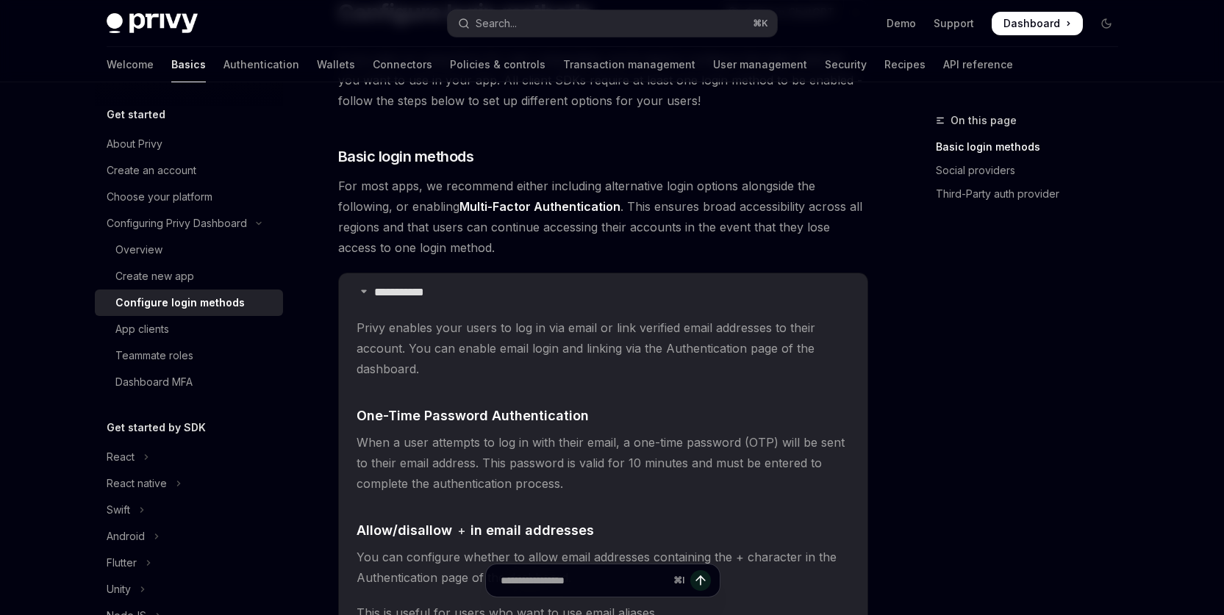
scroll to position [175, 0]
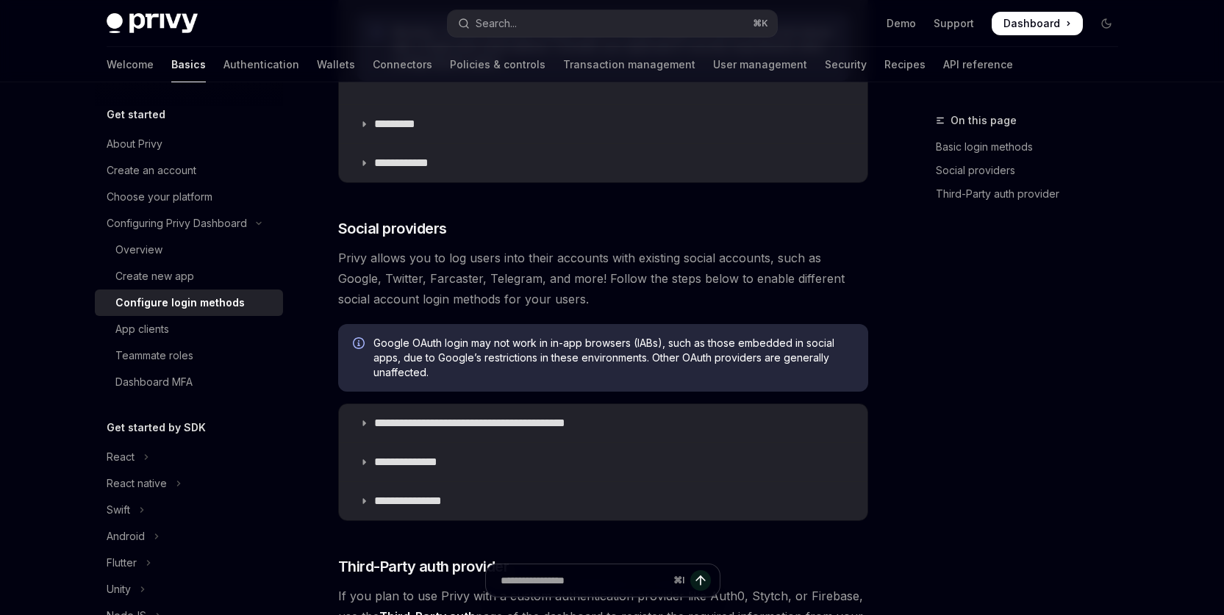
scroll to position [779, 0]
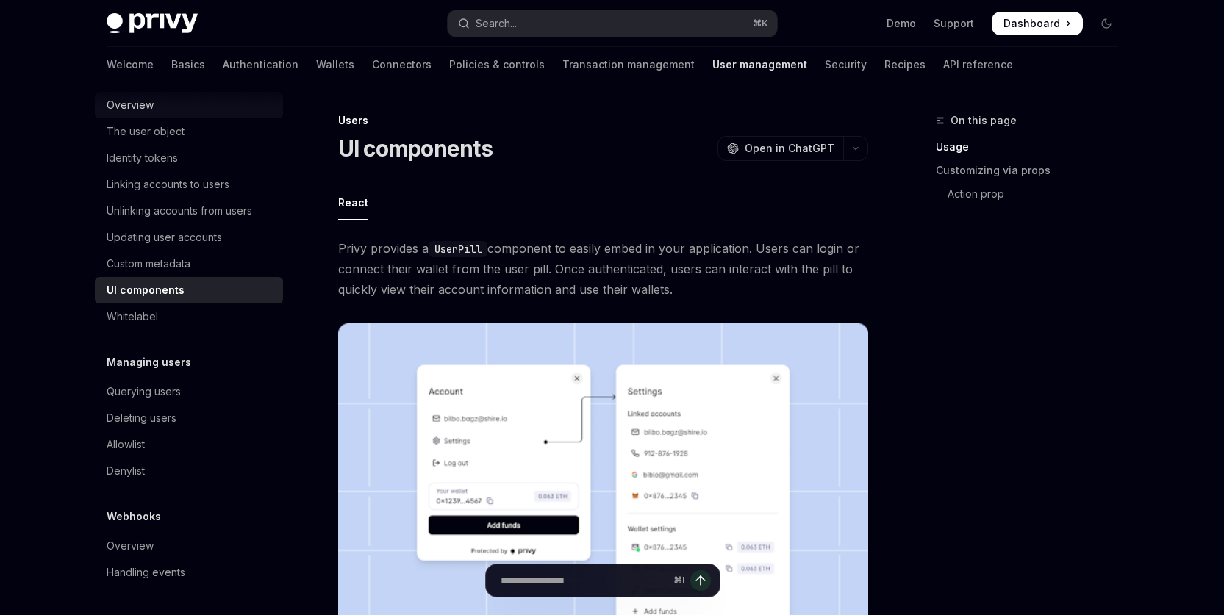
scroll to position [234, 0]
click at [137, 294] on div "UI components" at bounding box center [146, 290] width 78 height 18
type textarea "*"
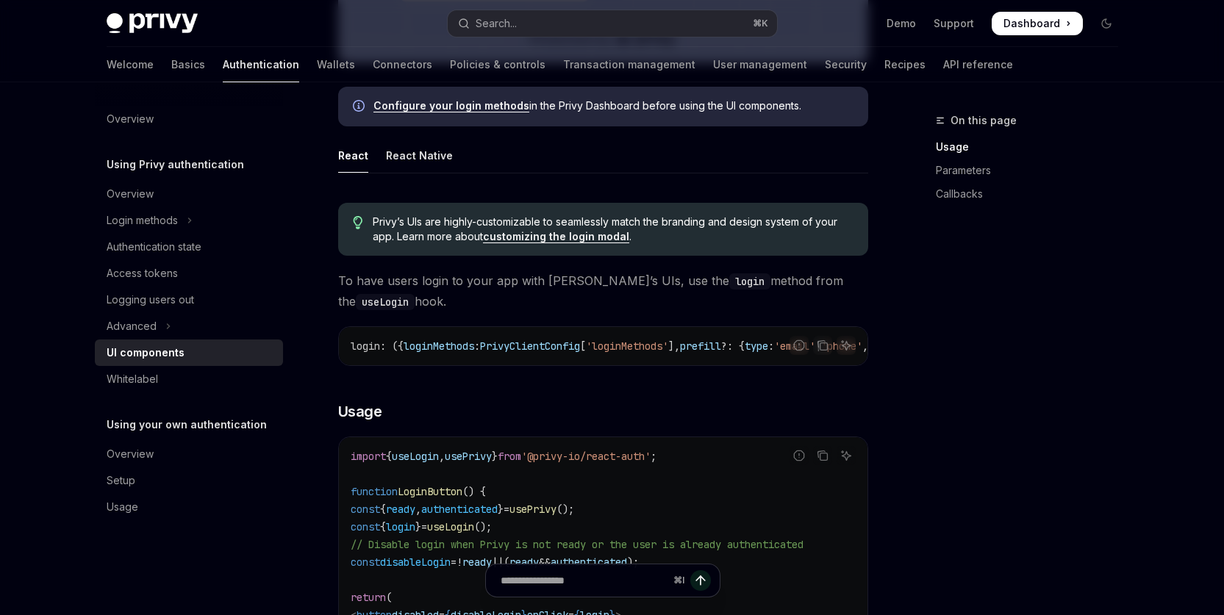
scroll to position [690, 0]
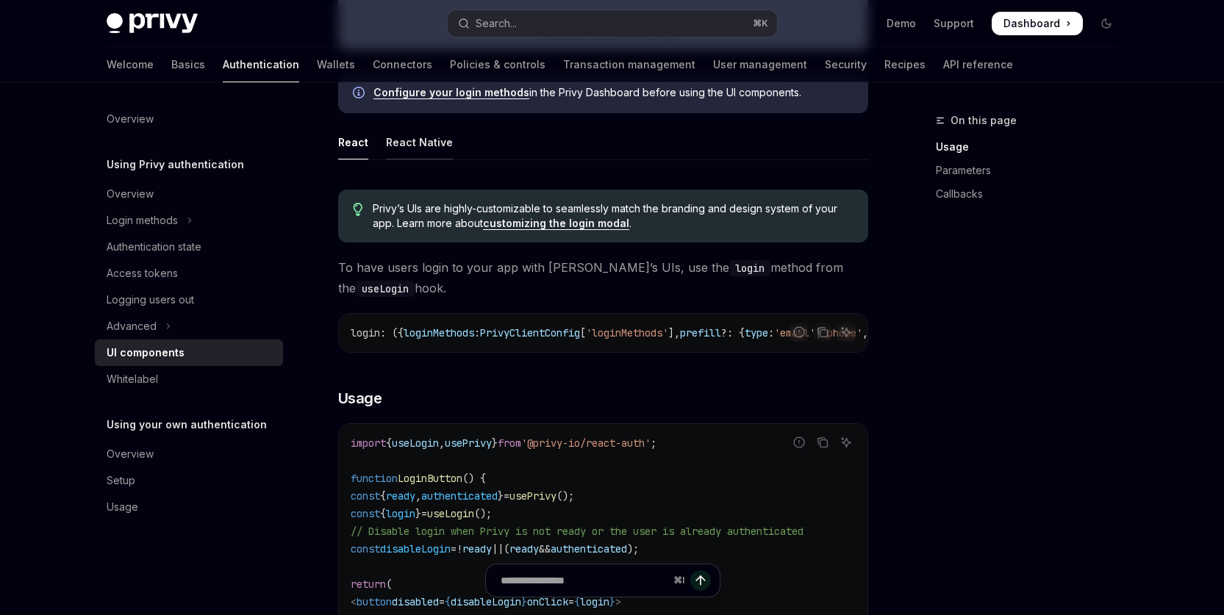
click at [406, 139] on div "React Native" at bounding box center [419, 142] width 67 height 35
type textarea "*"
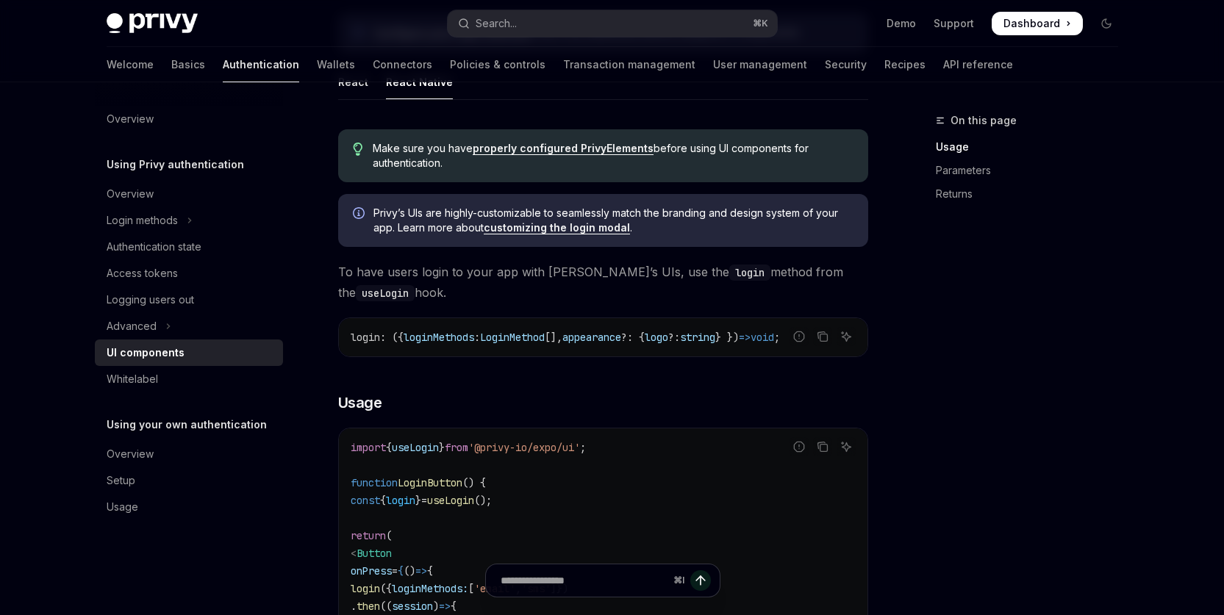
scroll to position [777, 0]
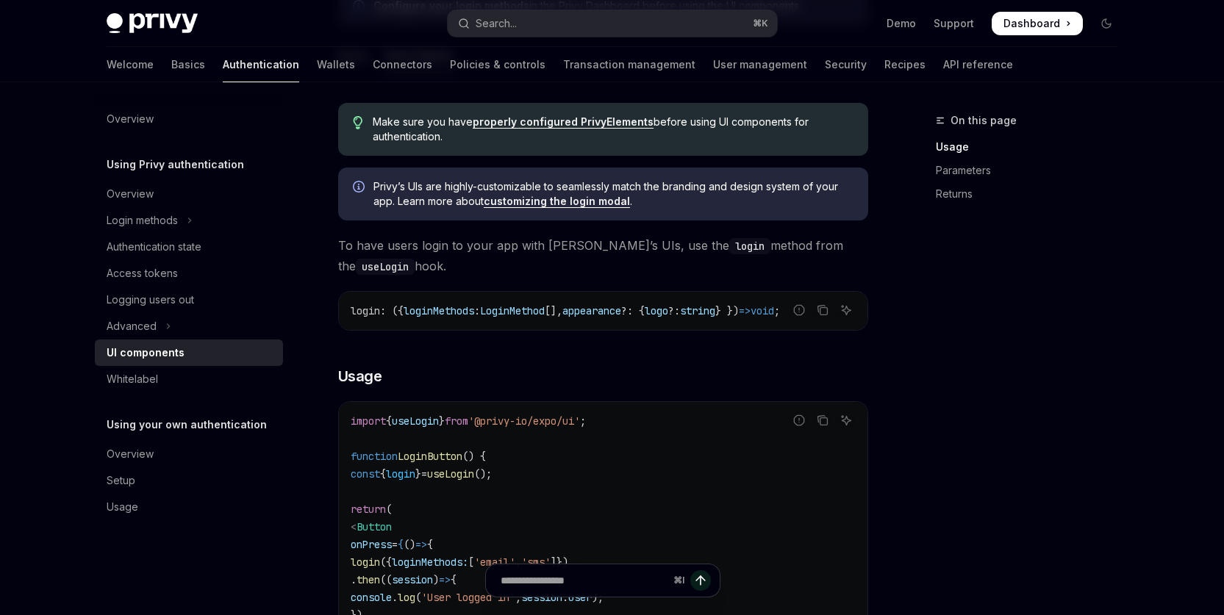
click at [965, 348] on div "On this page Usage Parameters Returns" at bounding box center [1017, 363] width 223 height 503
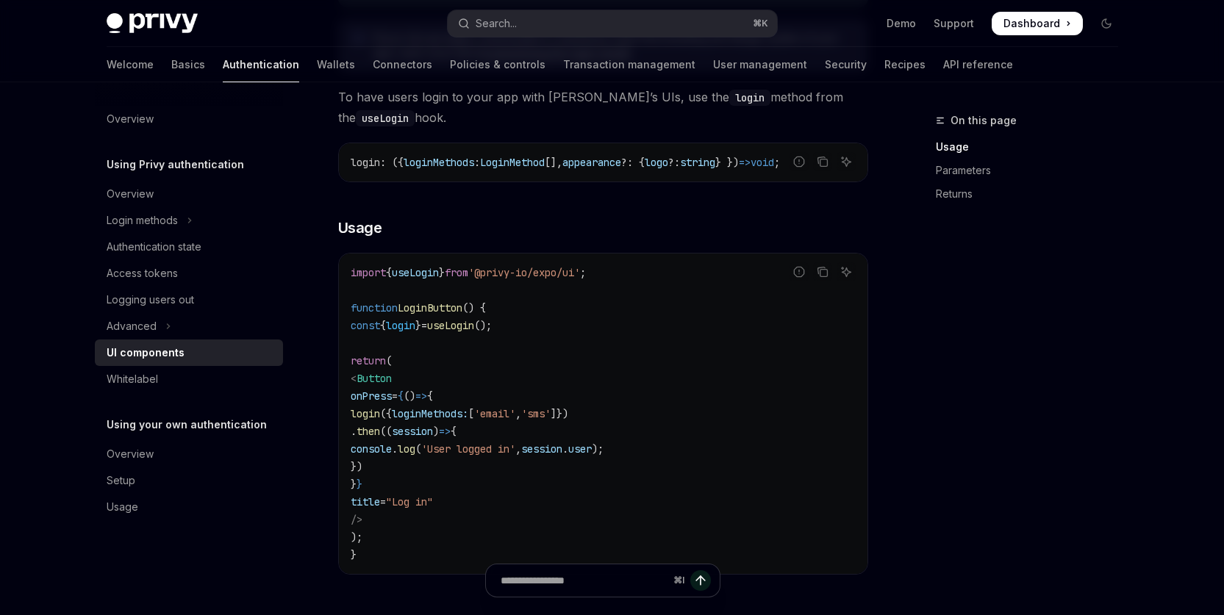
scroll to position [999, 0]
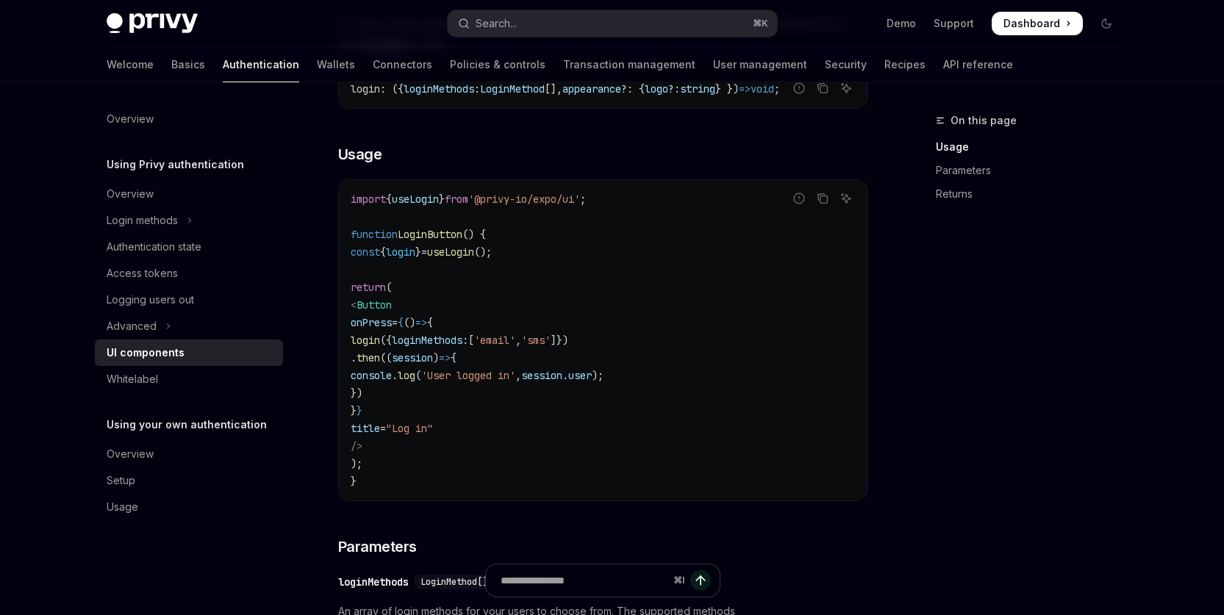
click at [951, 348] on div "On this page Usage Parameters Returns" at bounding box center [1017, 363] width 223 height 503
click at [975, 359] on div "On this page Usage Parameters Returns" at bounding box center [1017, 363] width 223 height 503
click at [969, 351] on div "On this page Usage Parameters Returns" at bounding box center [1017, 363] width 223 height 503
